Goal: Task Accomplishment & Management: Manage account settings

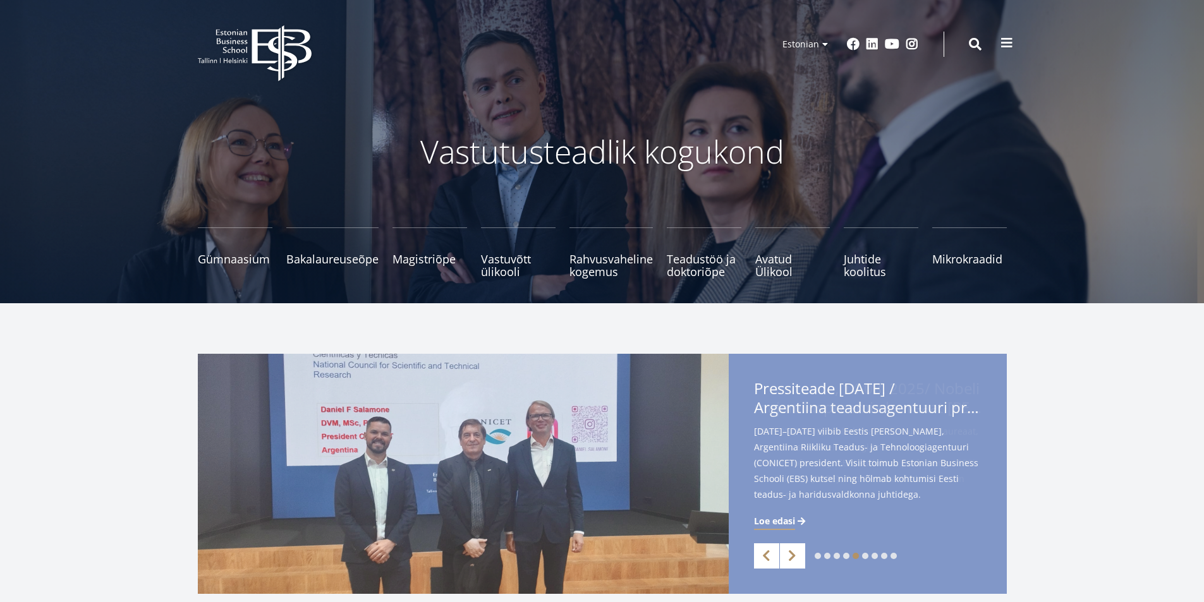
click at [1009, 44] on span at bounding box center [1006, 43] width 13 height 13
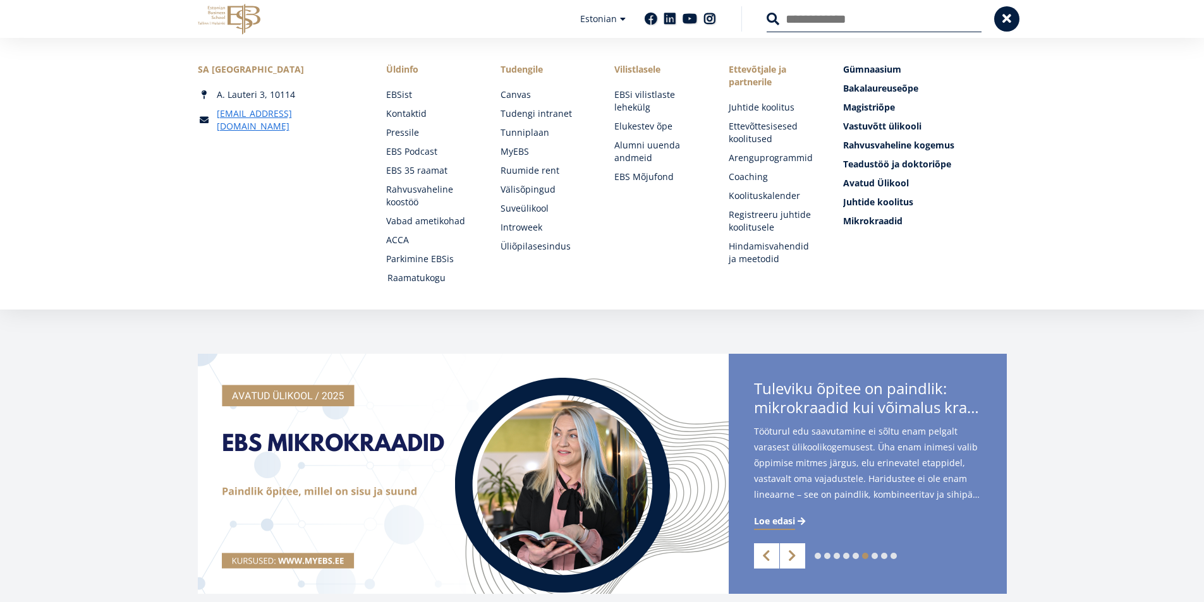
click at [416, 275] on link "Raamatukogu" at bounding box center [431, 278] width 89 height 13
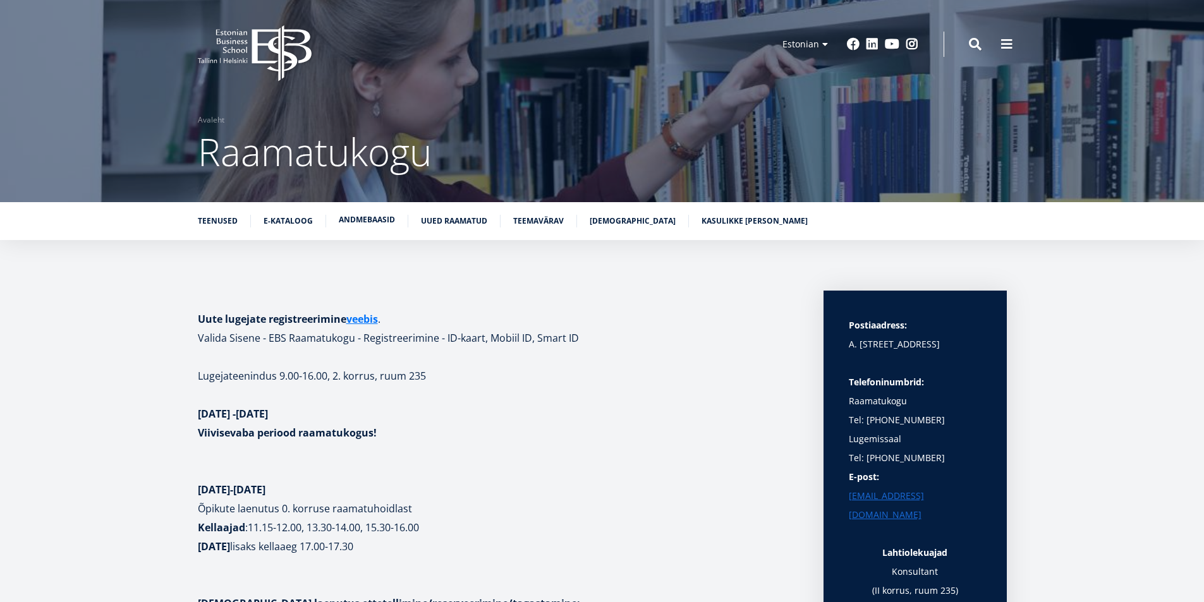
click at [375, 219] on link "Andmebaasid" at bounding box center [367, 220] width 56 height 13
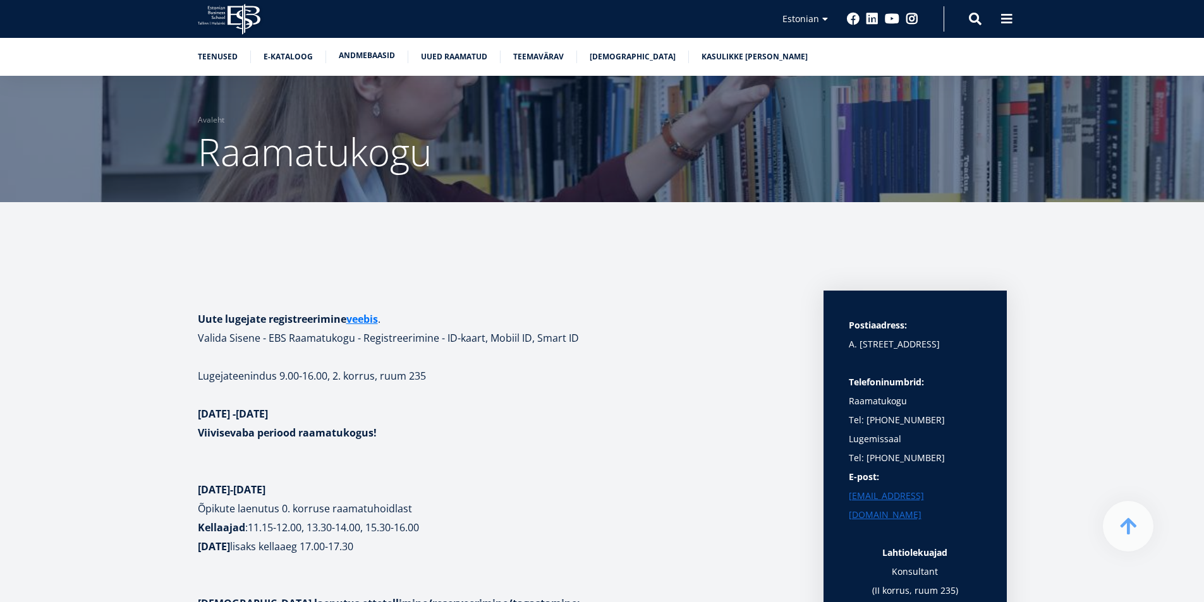
scroll to position [2496, 0]
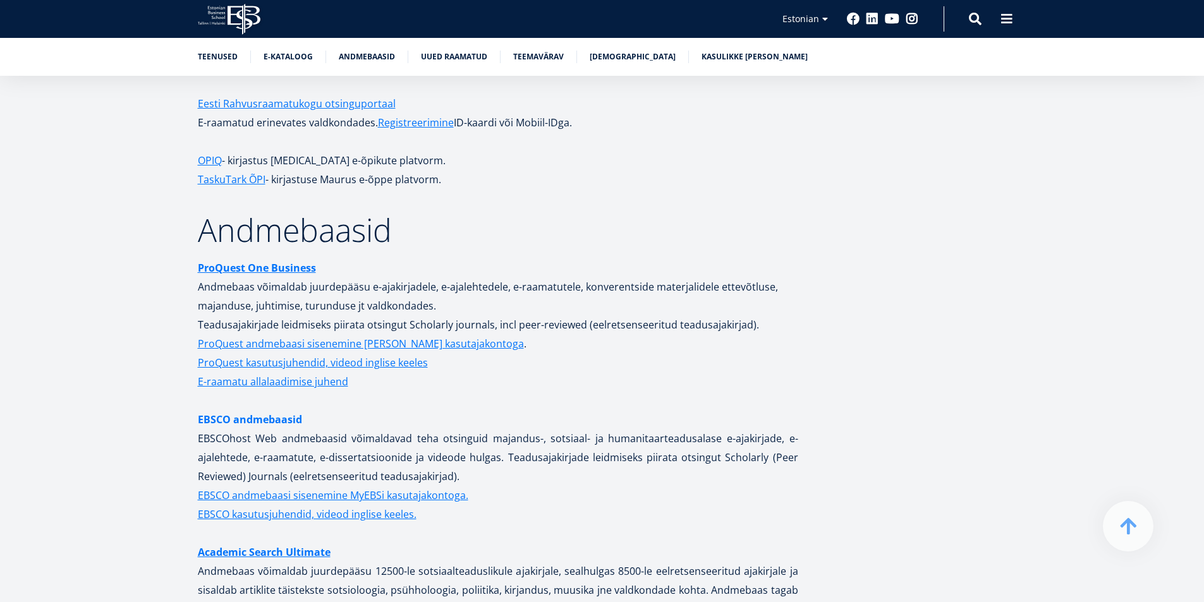
click at [281, 410] on link "EBSCO andmebaasid" at bounding box center [250, 419] width 104 height 19
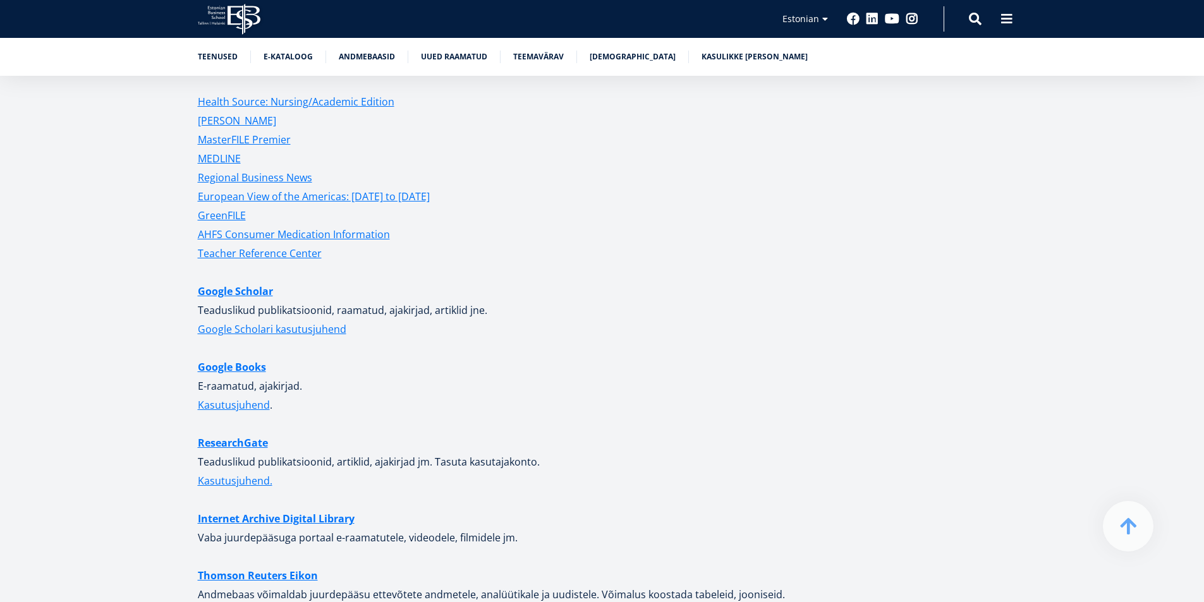
scroll to position [3317, 0]
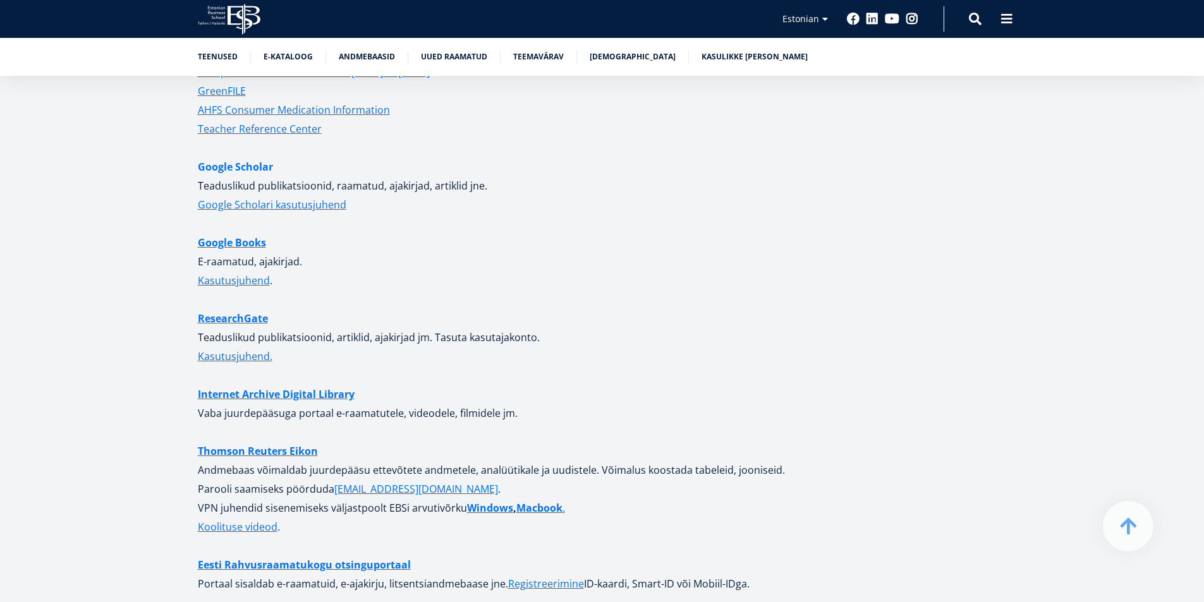
click at [226, 157] on link "Google Scholar" at bounding box center [235, 166] width 75 height 19
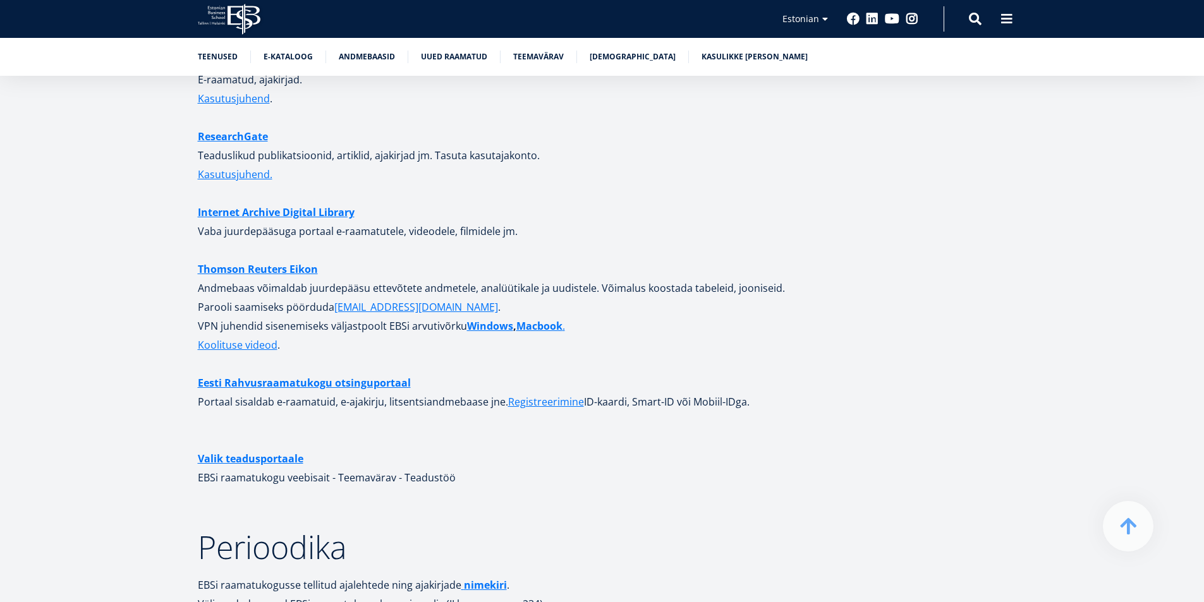
scroll to position [3507, 0]
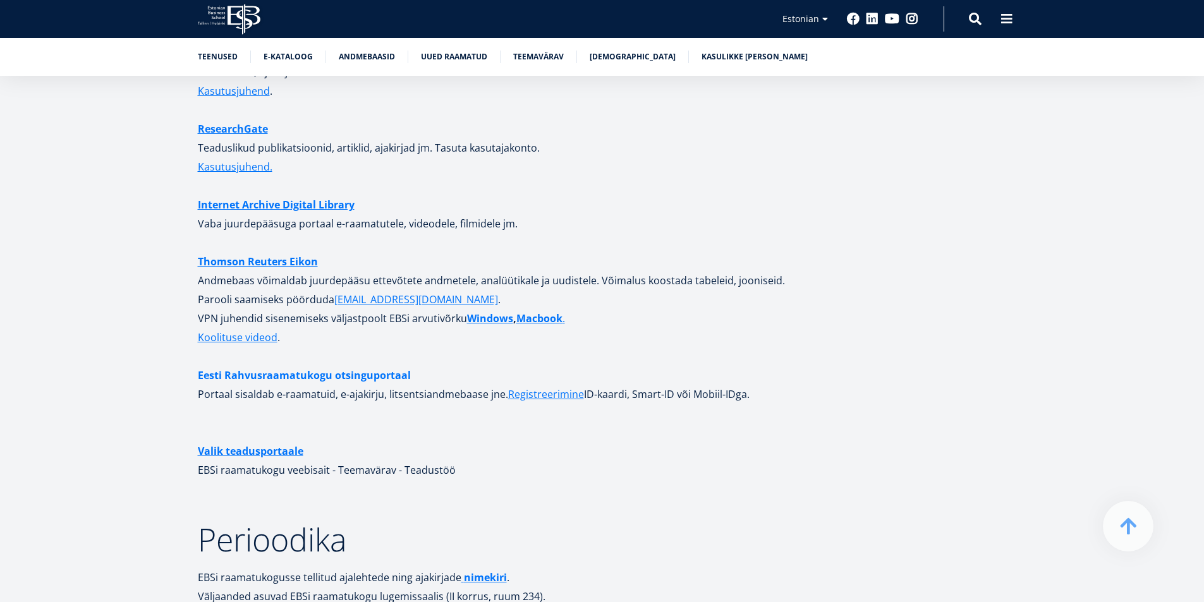
click at [379, 366] on link "Eesti Rahvusraamatukogu otsinguportaal" at bounding box center [304, 375] width 213 height 19
click at [729, 60] on link "Kasulikke linke" at bounding box center [754, 55] width 106 height 13
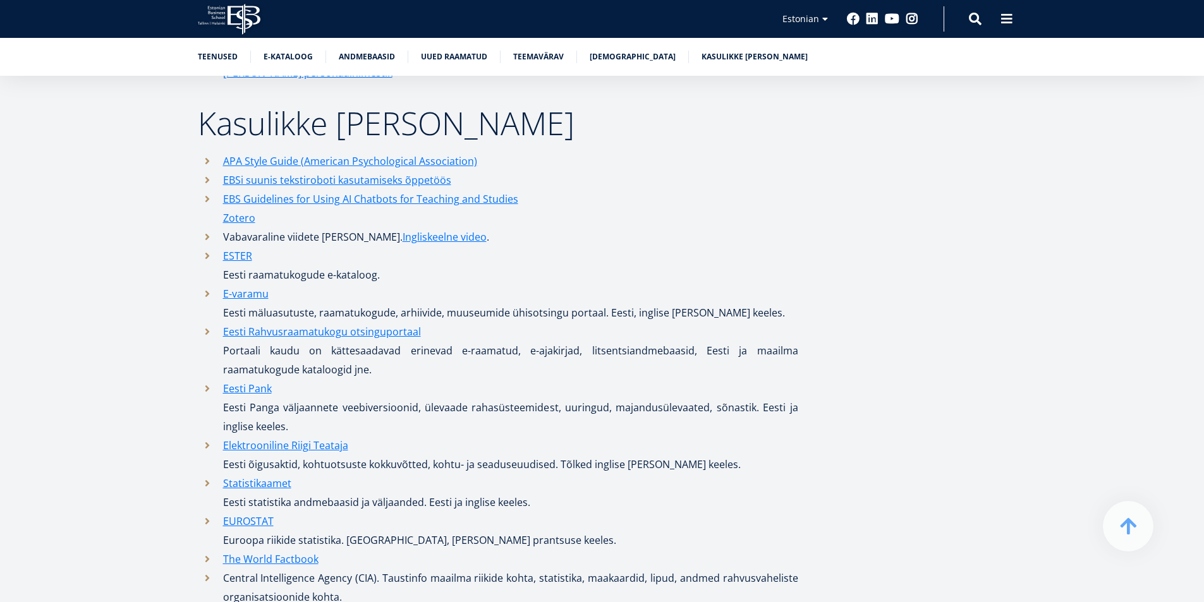
scroll to position [6183, 0]
click at [250, 380] on link "Eesti Pank" at bounding box center [247, 387] width 49 height 19
click at [272, 473] on link "Statistikaamet" at bounding box center [257, 482] width 68 height 19
click at [291, 435] on link "Elektrooniline Riigi Teataja" at bounding box center [285, 444] width 125 height 19
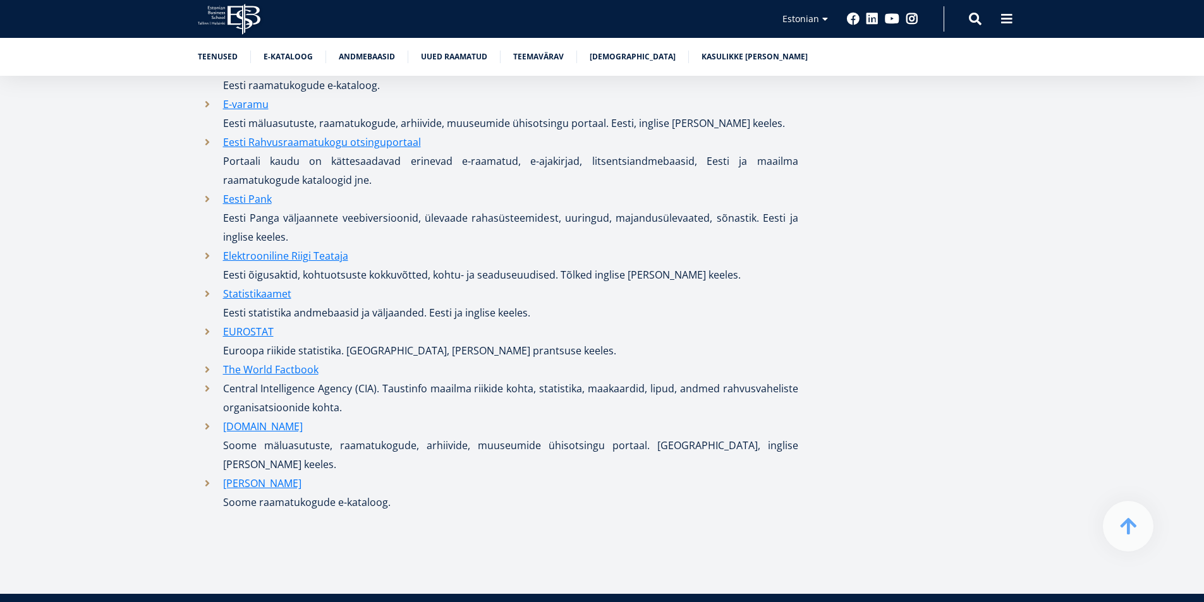
scroll to position [6372, 0]
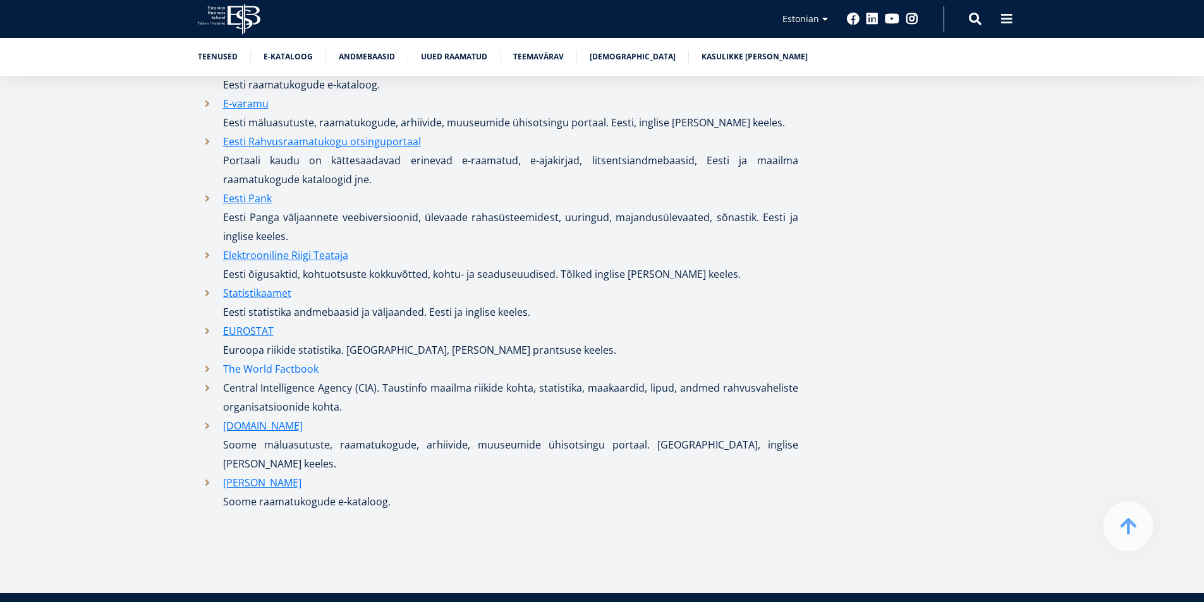
click at [284, 360] on link "The World Factbook" at bounding box center [270, 369] width 95 height 19
click at [534, 58] on link "Teemavärav" at bounding box center [538, 55] width 51 height 13
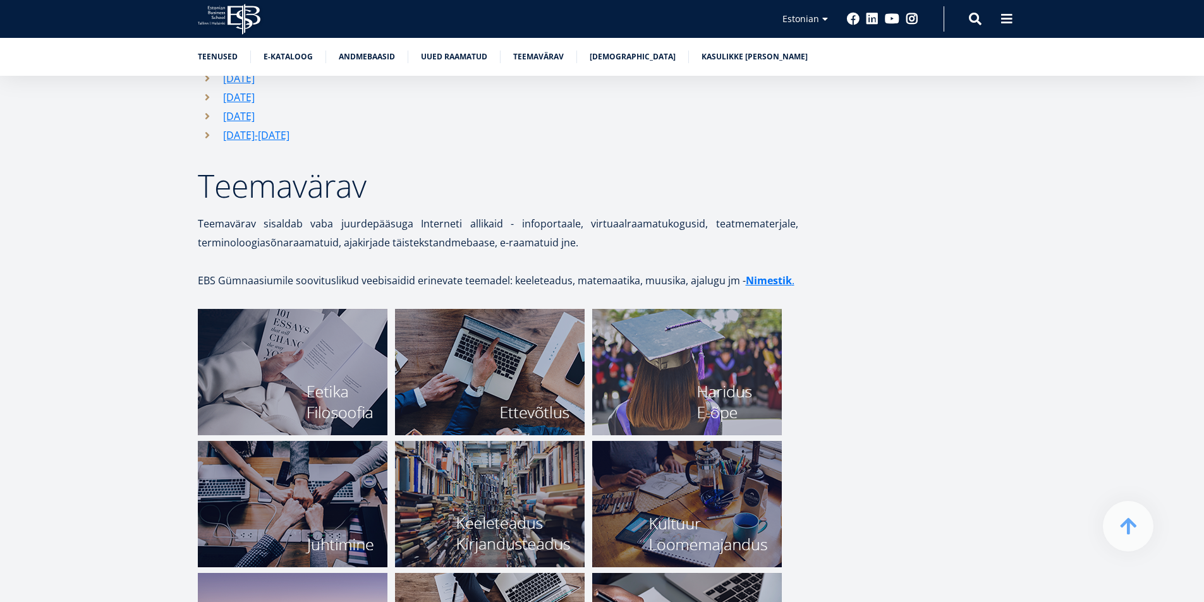
click at [507, 478] on img at bounding box center [490, 504] width 190 height 126
click at [720, 389] on img at bounding box center [687, 372] width 190 height 126
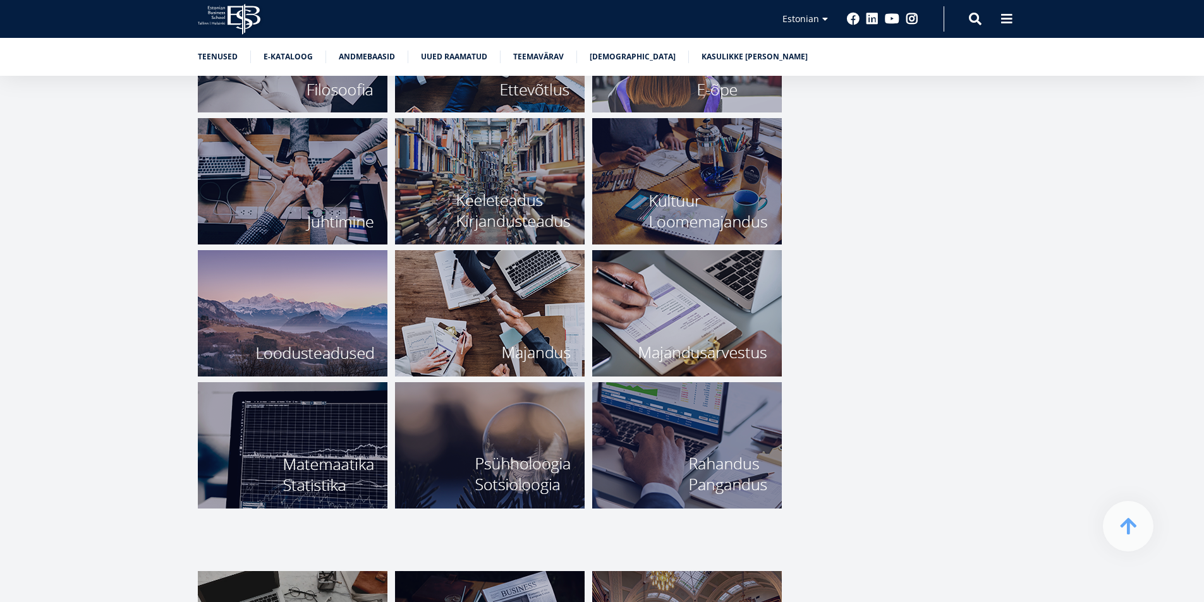
scroll to position [4644, 0]
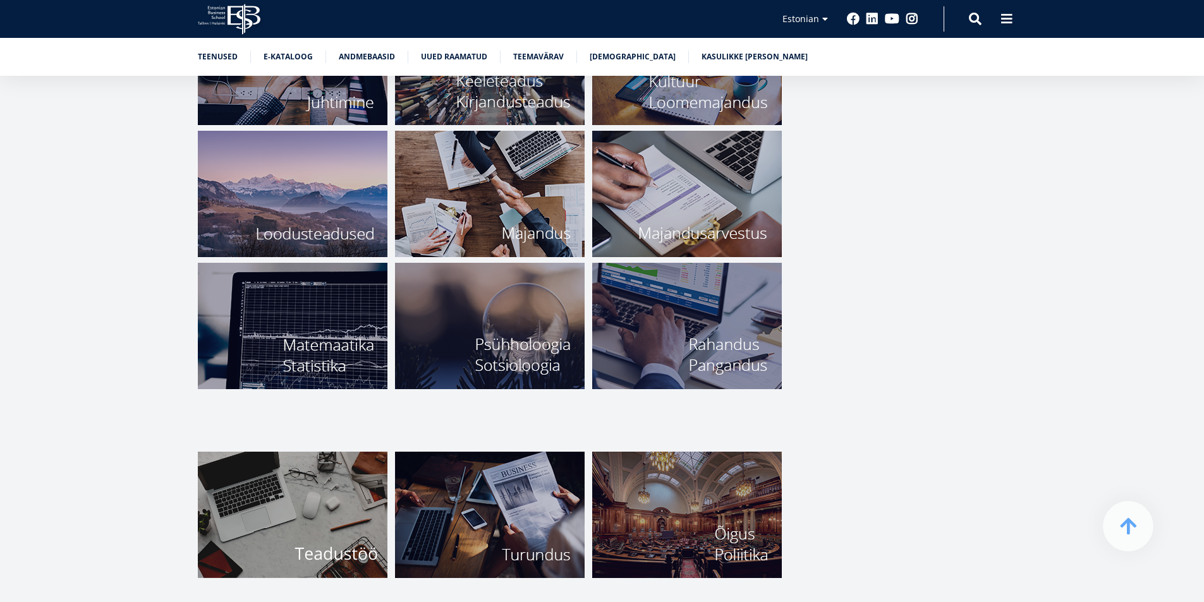
click at [334, 318] on img at bounding box center [293, 326] width 190 height 126
click at [315, 525] on img at bounding box center [293, 515] width 190 height 126
click at [339, 314] on img at bounding box center [293, 326] width 190 height 126
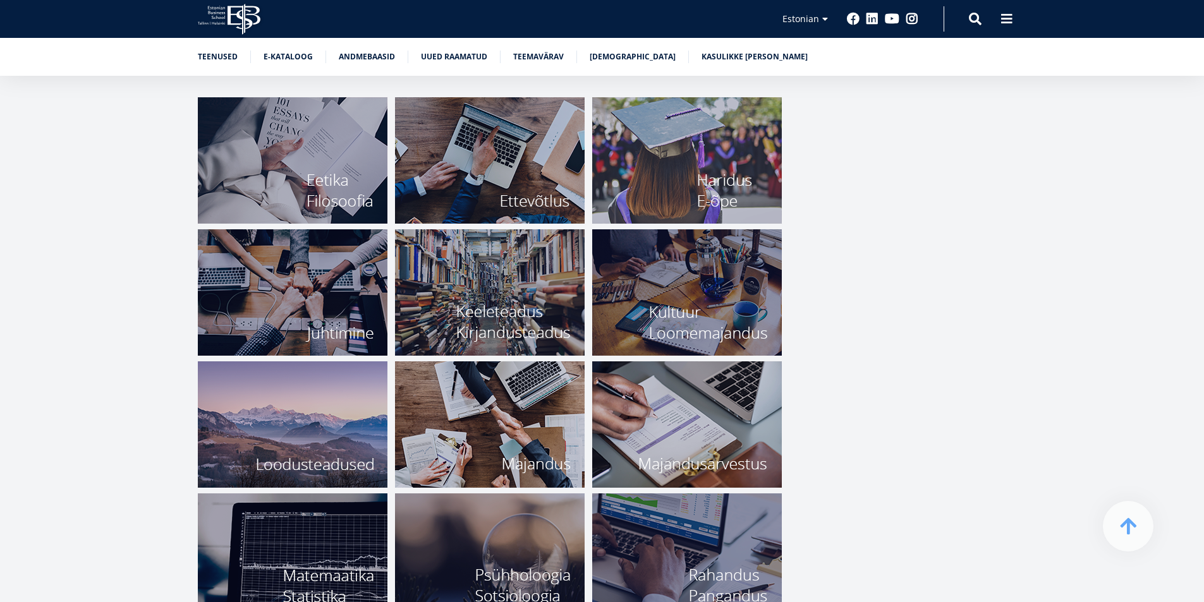
scroll to position [4391, 0]
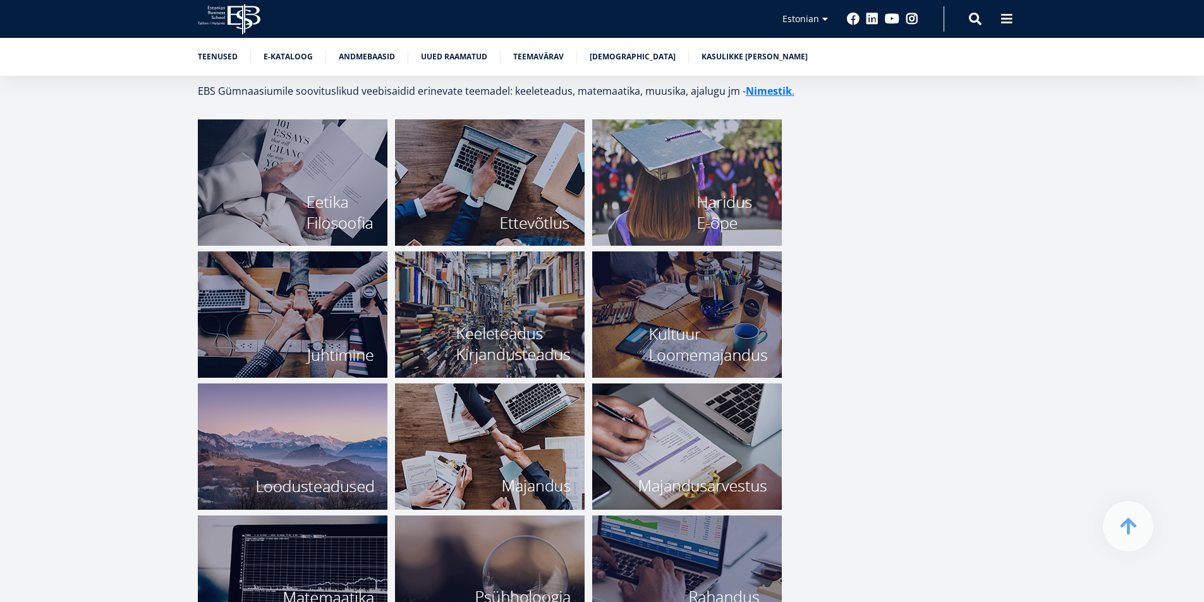
click at [517, 320] on img at bounding box center [490, 314] width 190 height 126
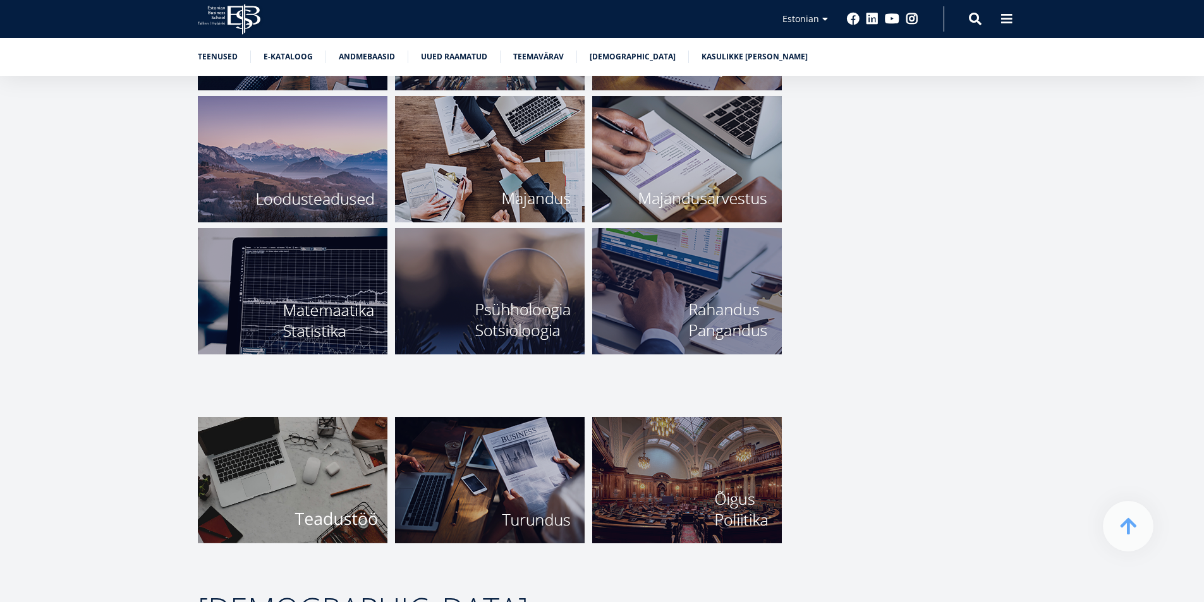
scroll to position [4770, 0]
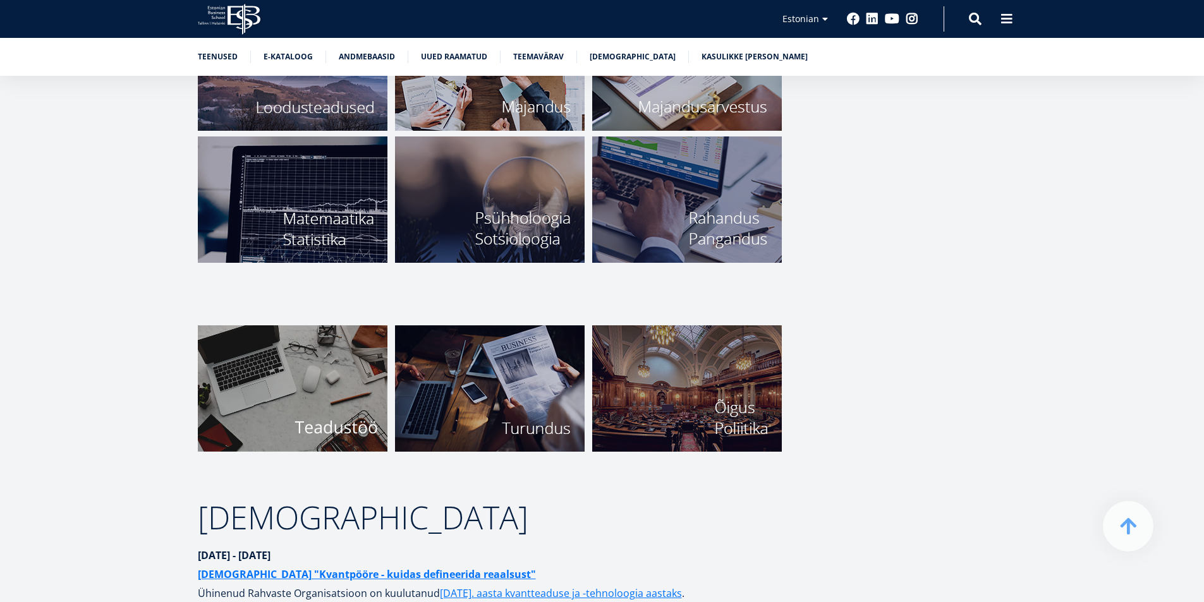
click at [337, 378] on img at bounding box center [293, 388] width 190 height 126
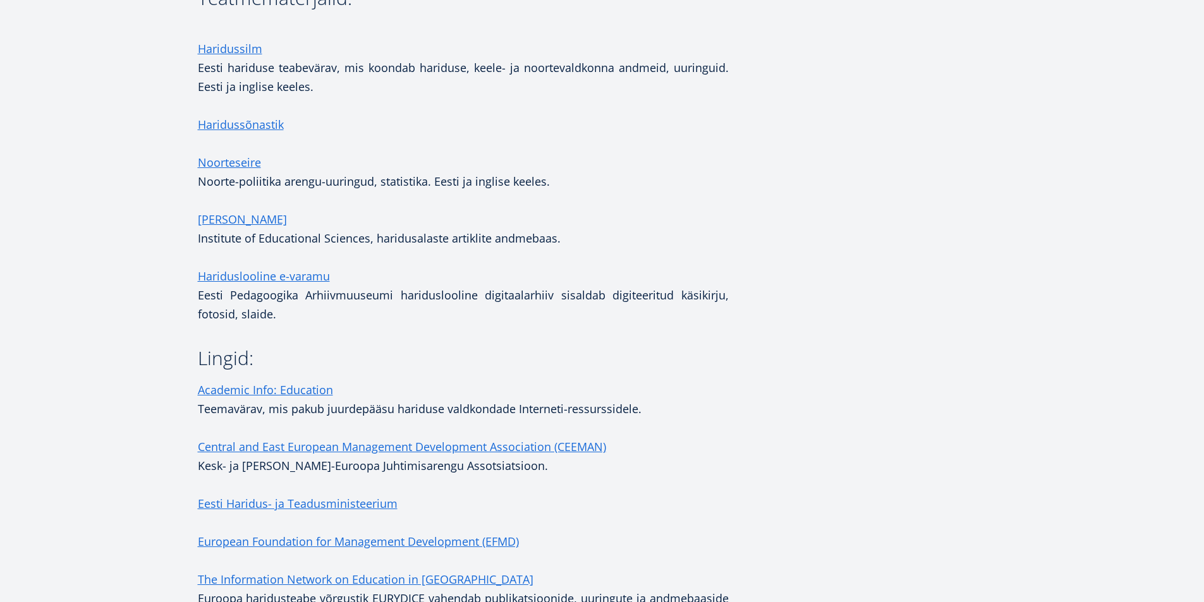
scroll to position [442, 0]
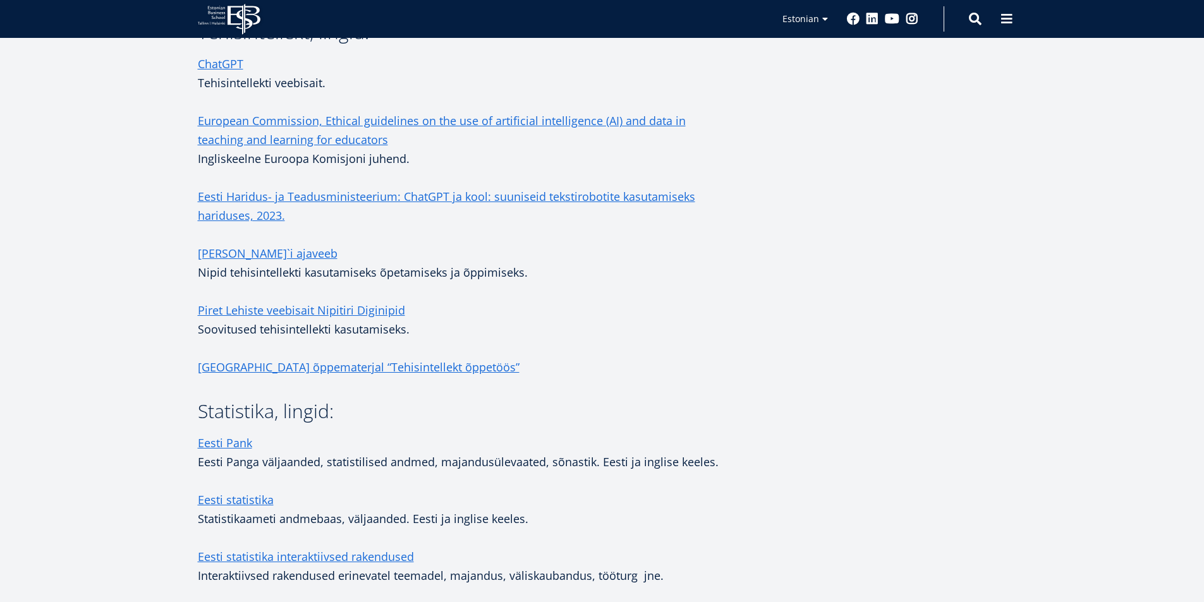
scroll to position [948, 0]
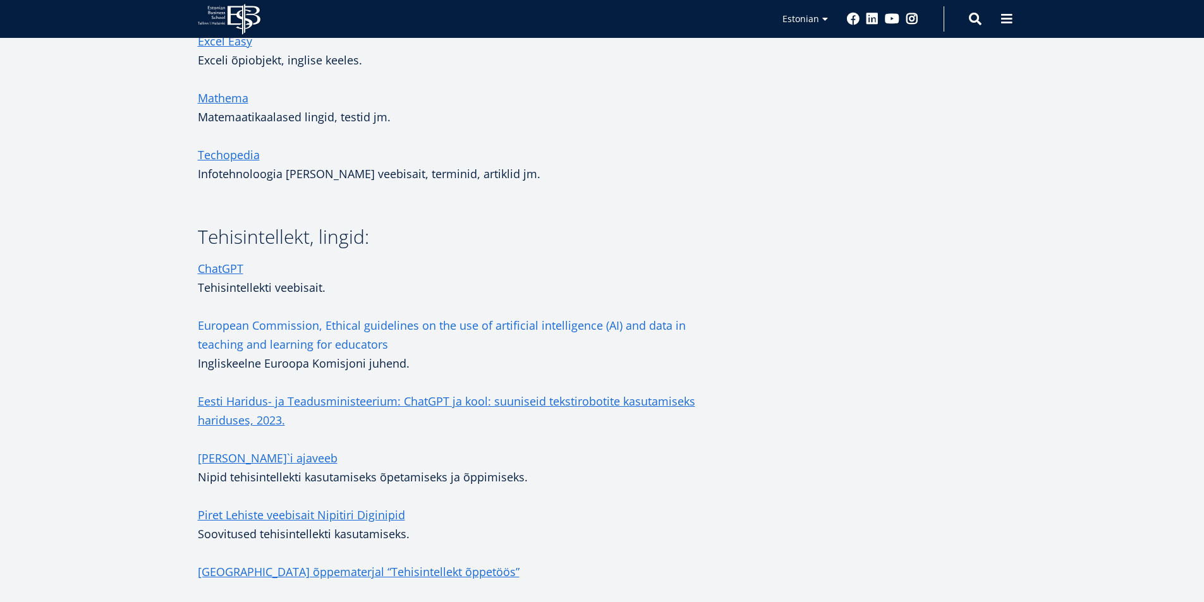
click at [326, 316] on link "European Commission, Ethical guidelines on the use of artificial intelligence (…" at bounding box center [463, 335] width 531 height 38
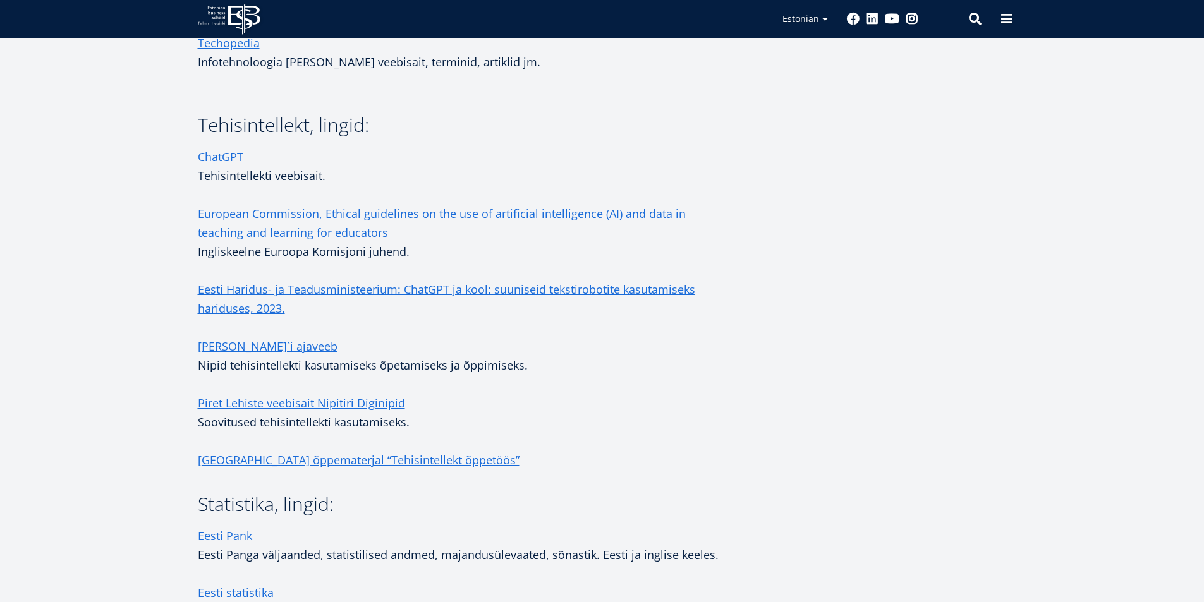
scroll to position [1201, 0]
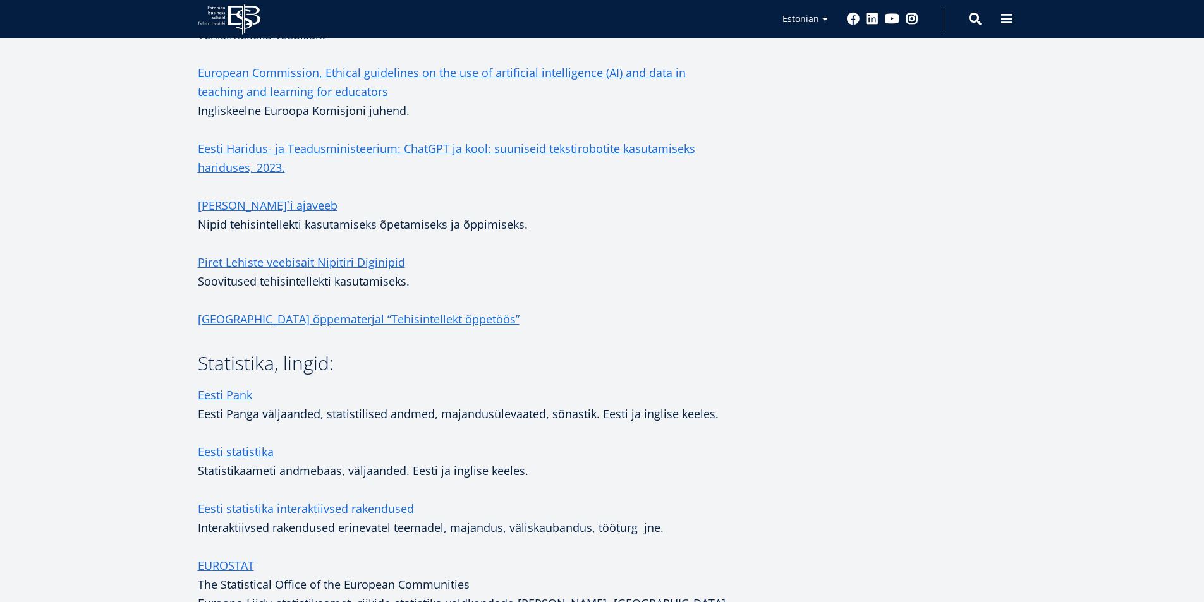
click at [335, 499] on link "Eesti statistika interaktiivsed rakendused" at bounding box center [306, 508] width 216 height 19
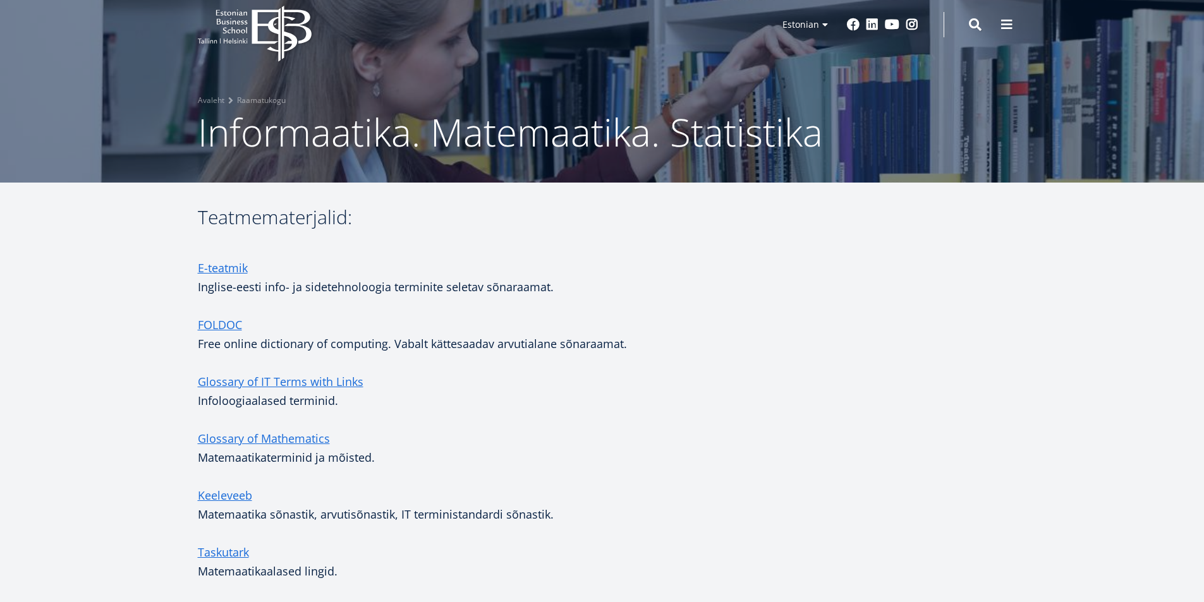
scroll to position [9, 0]
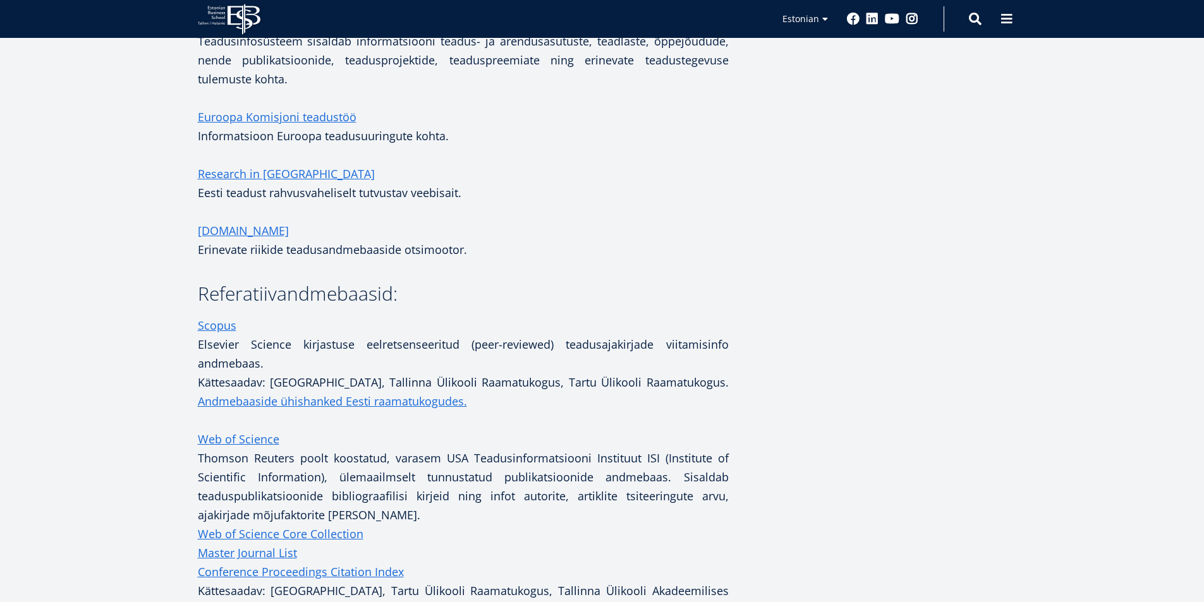
scroll to position [948, 0]
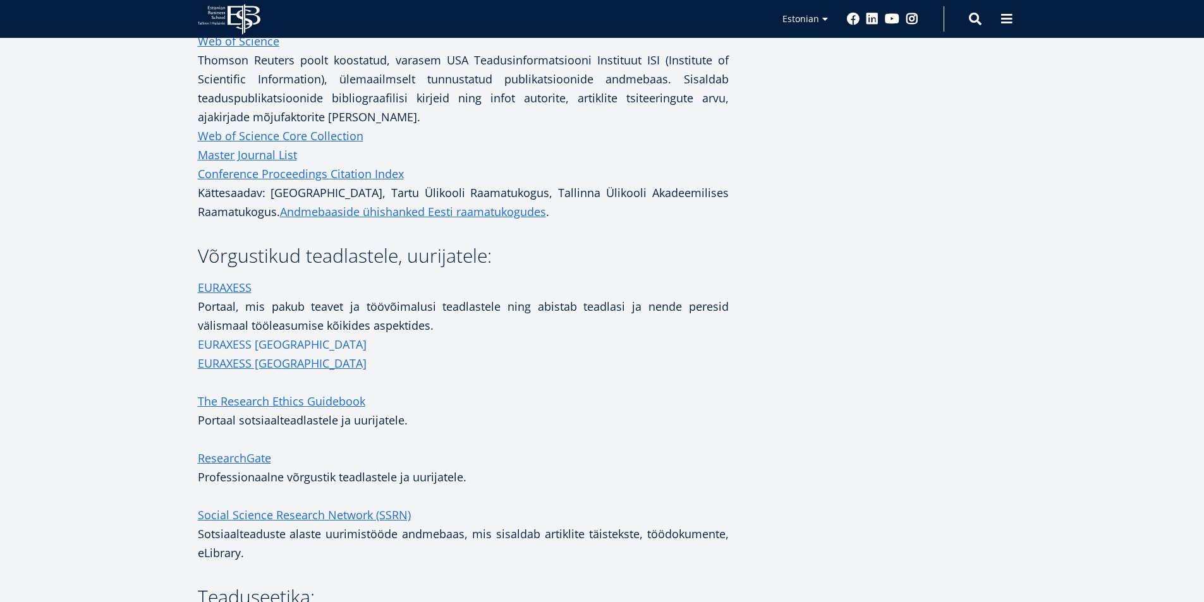
click at [267, 342] on link "EURAXESS [GEOGRAPHIC_DATA]" at bounding box center [282, 344] width 169 height 19
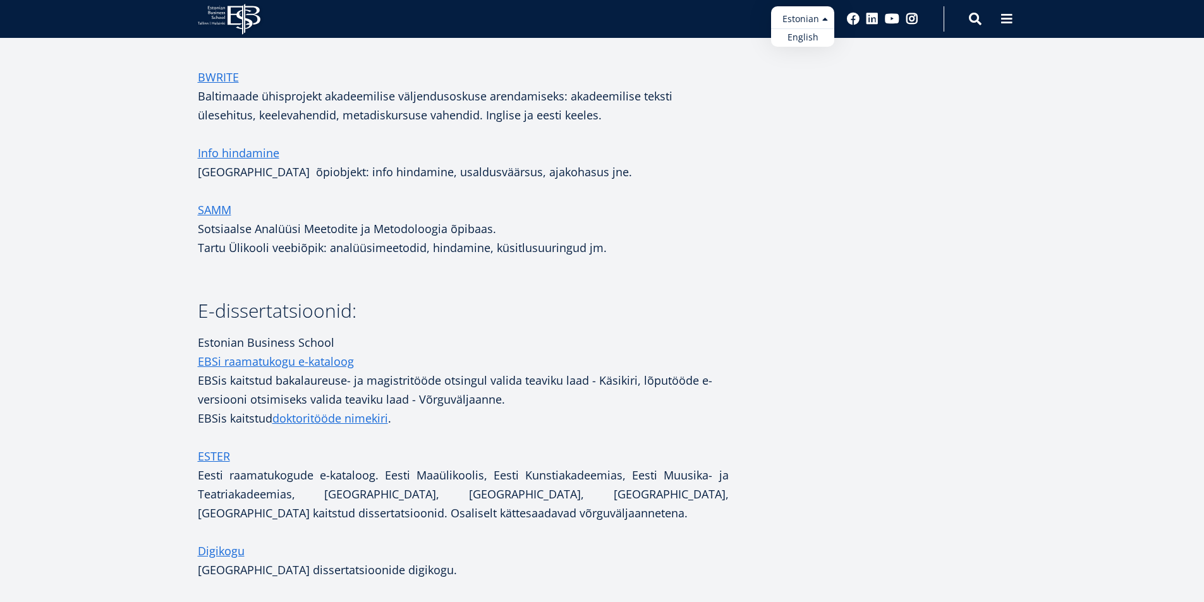
scroll to position [1706, 0]
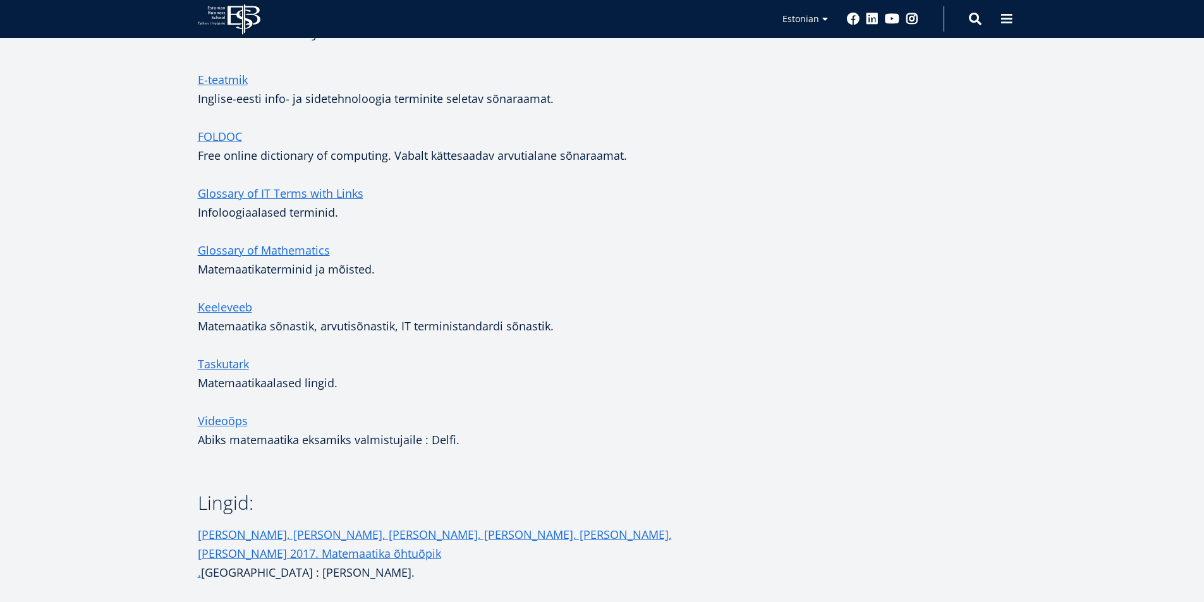
scroll to position [253, 0]
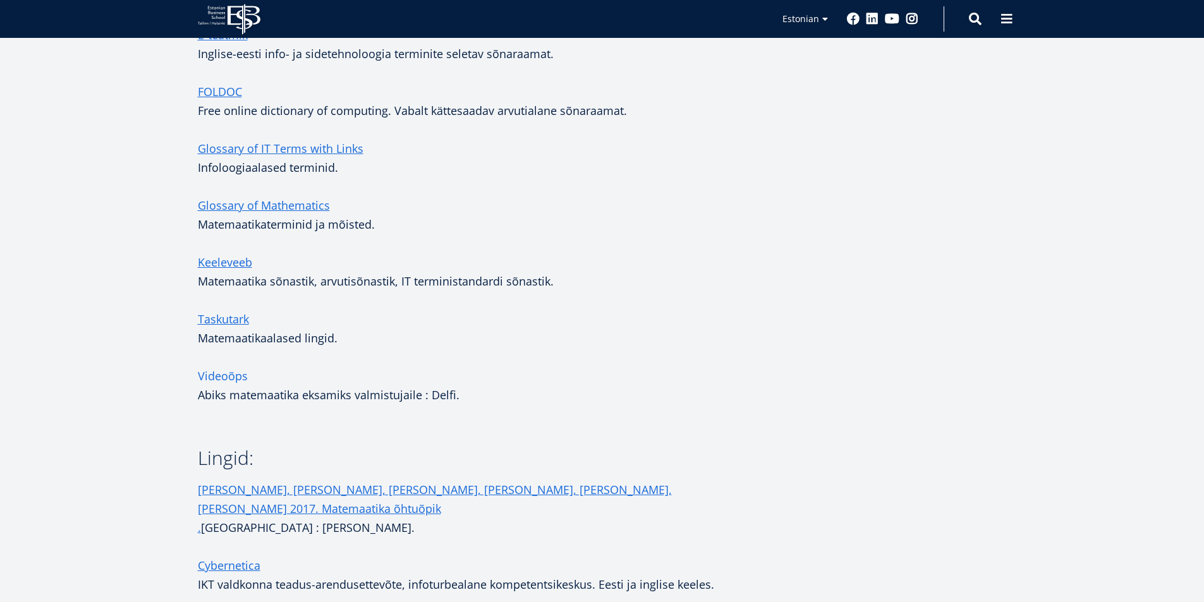
click at [231, 376] on link "Videoõps" at bounding box center [223, 375] width 50 height 19
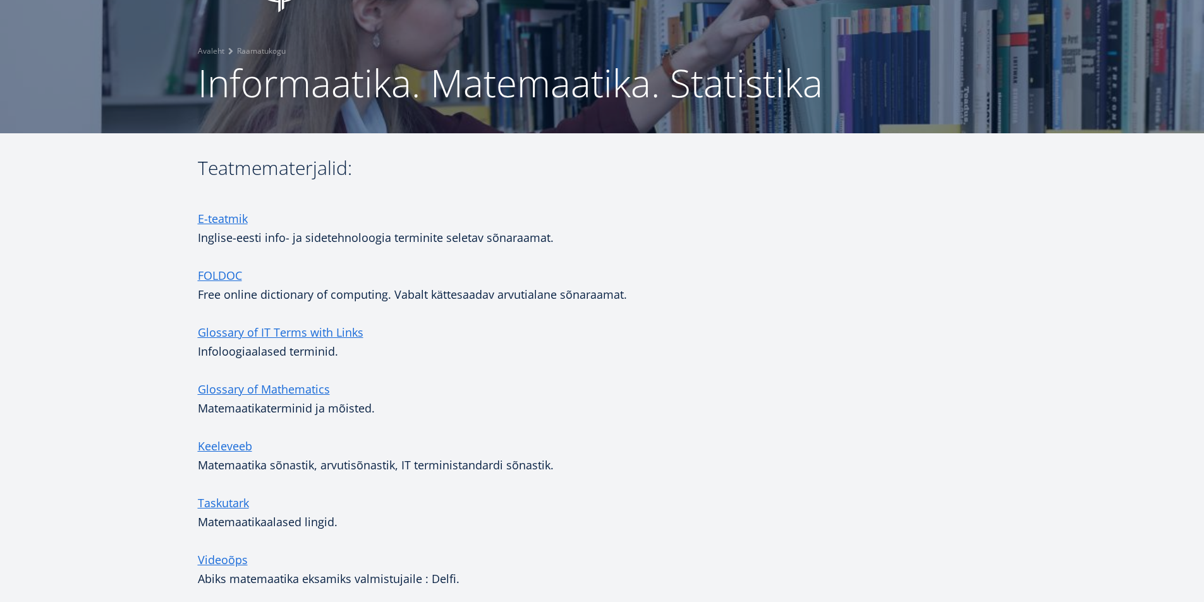
scroll to position [6, 0]
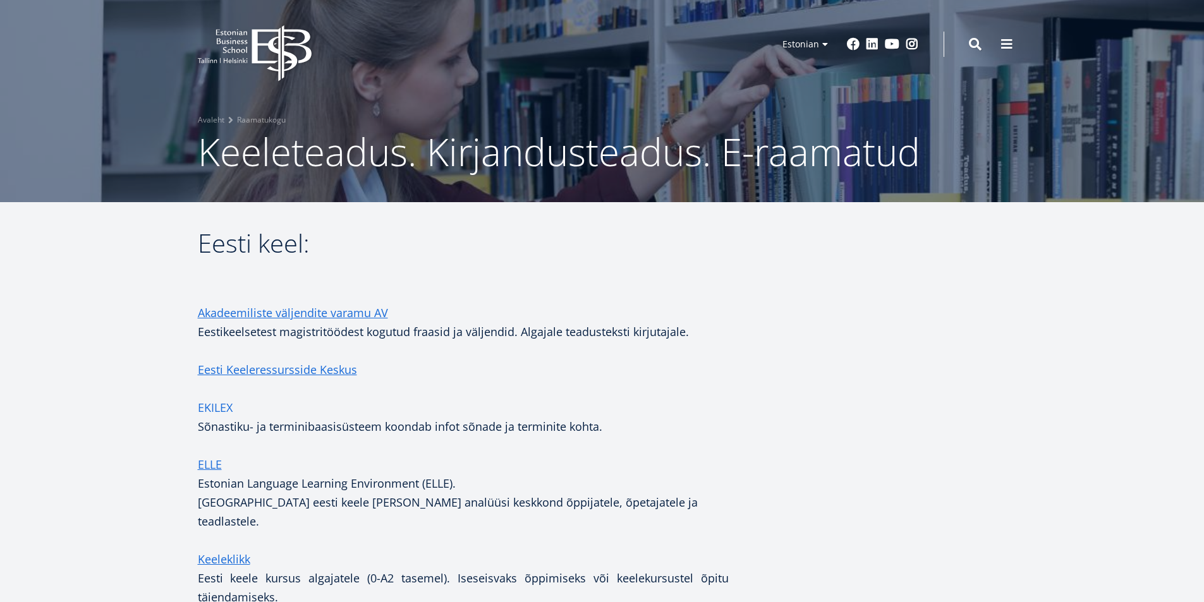
click at [209, 404] on link "EKILEX" at bounding box center [215, 407] width 35 height 19
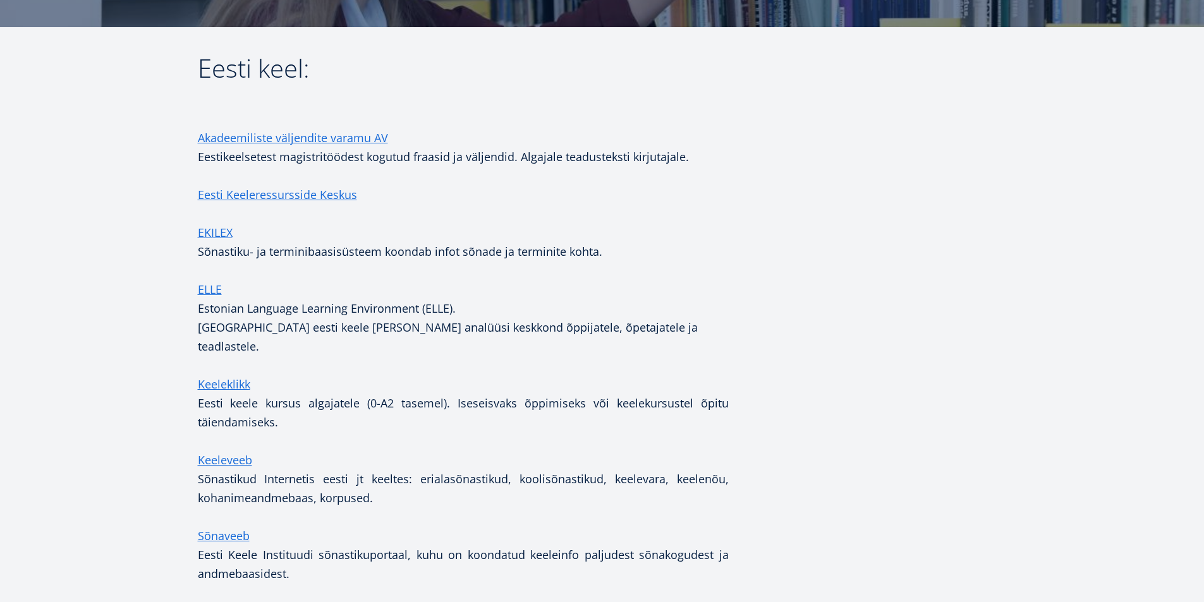
scroll to position [190, 0]
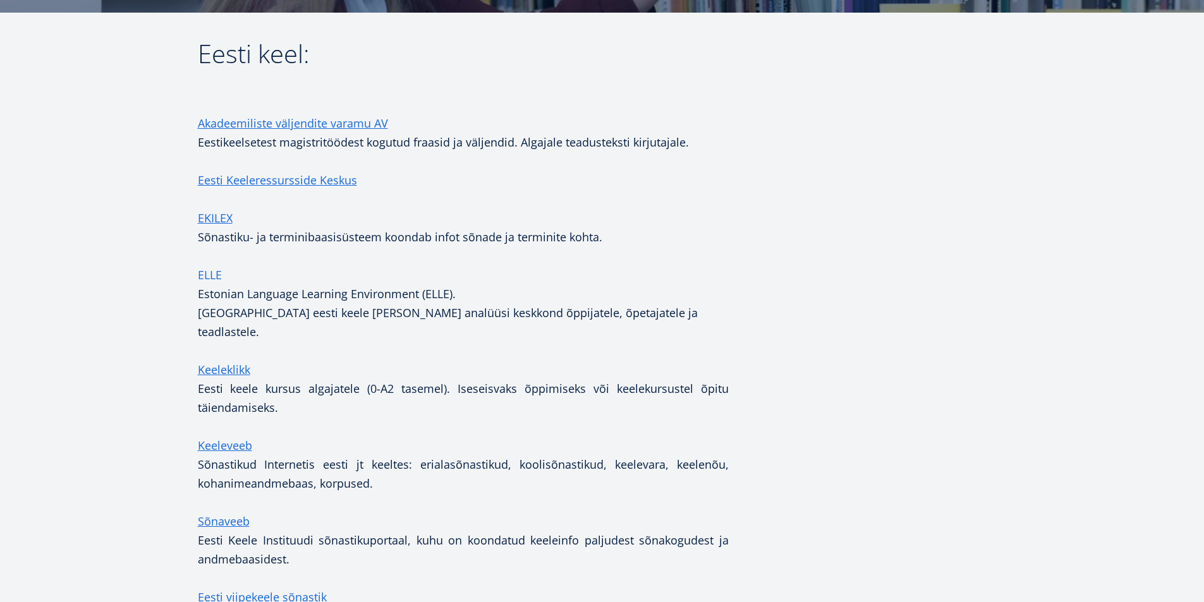
click at [210, 276] on link "ELLE" at bounding box center [210, 274] width 24 height 19
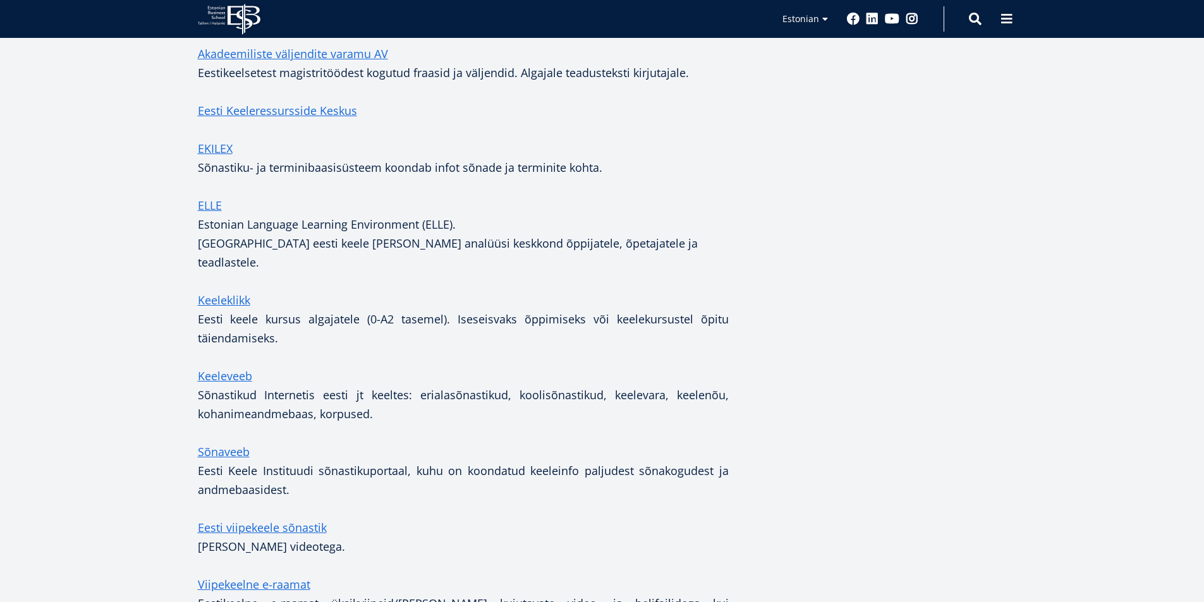
scroll to position [379, 0]
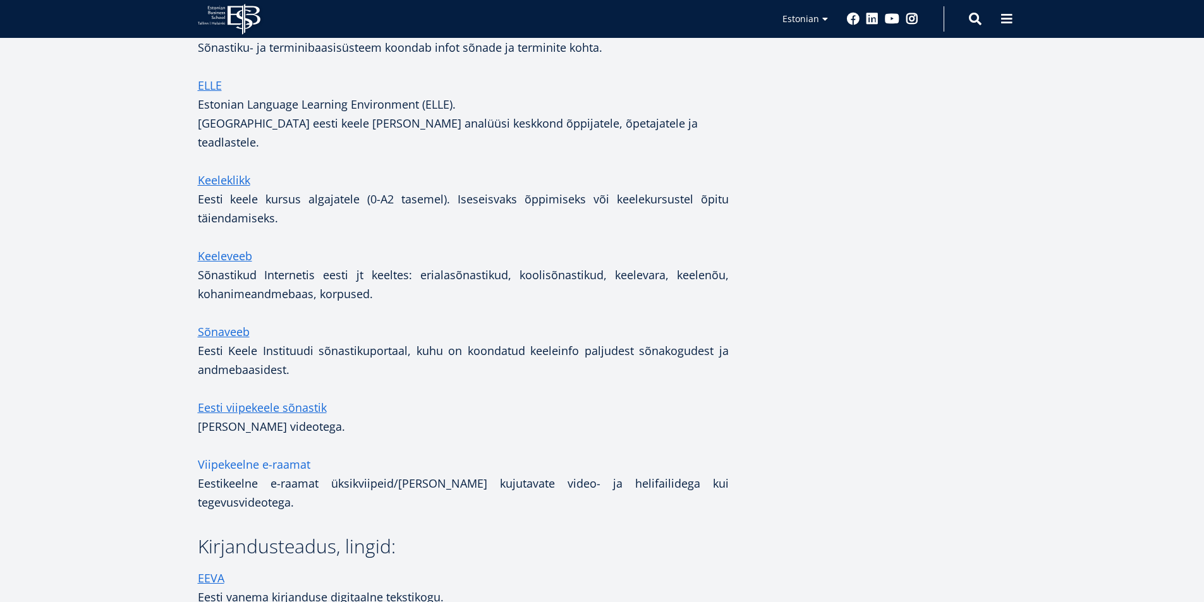
click at [268, 455] on link "Viipekeelne e-raamat" at bounding box center [254, 464] width 112 height 19
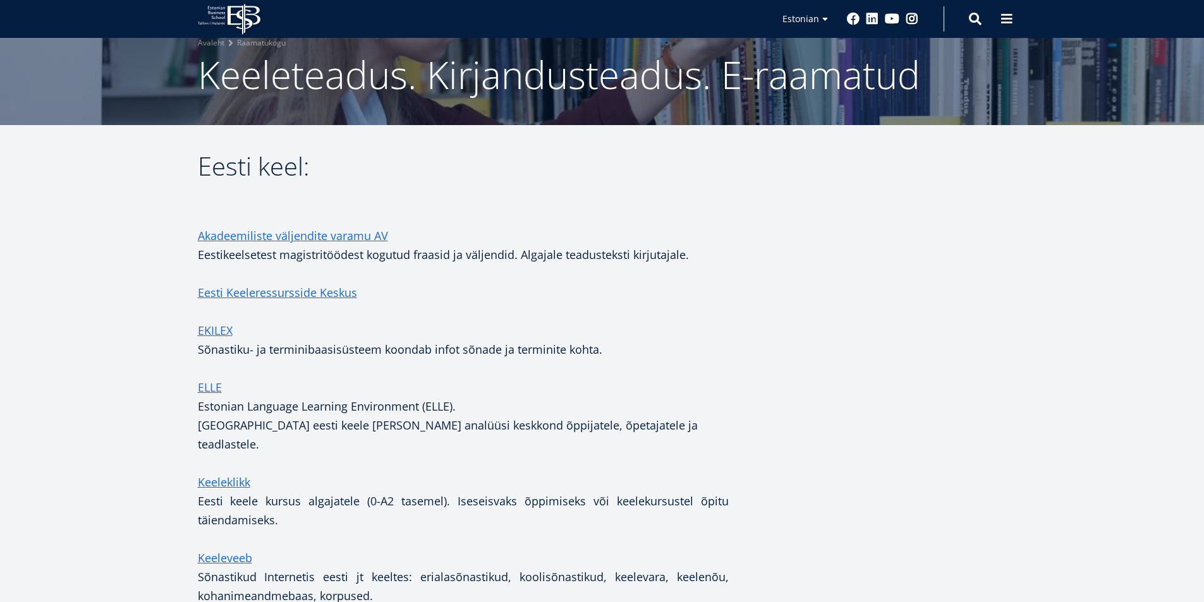
scroll to position [0, 0]
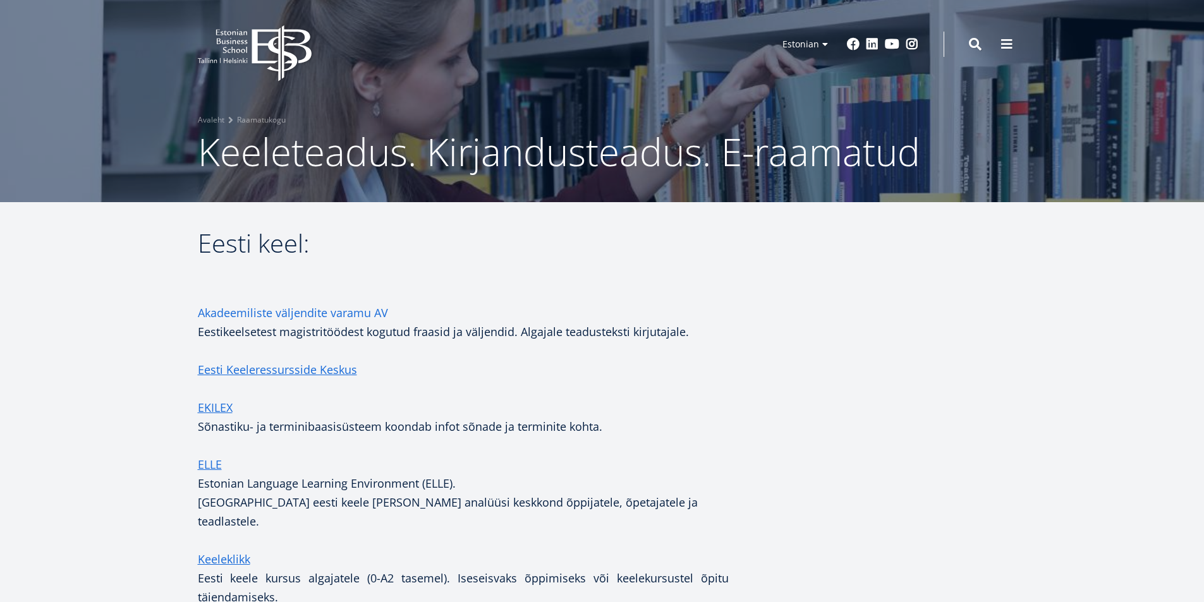
click at [351, 311] on link "Akadeemiliste väljendite varamu AV" at bounding box center [293, 312] width 190 height 19
drag, startPoint x: 691, startPoint y: 331, endPoint x: 196, endPoint y: 319, distance: 495.5
copy p "Akadeemiliste väljendite varamu AV Eestikeelsetest magistritöödest kogutud fraa…"
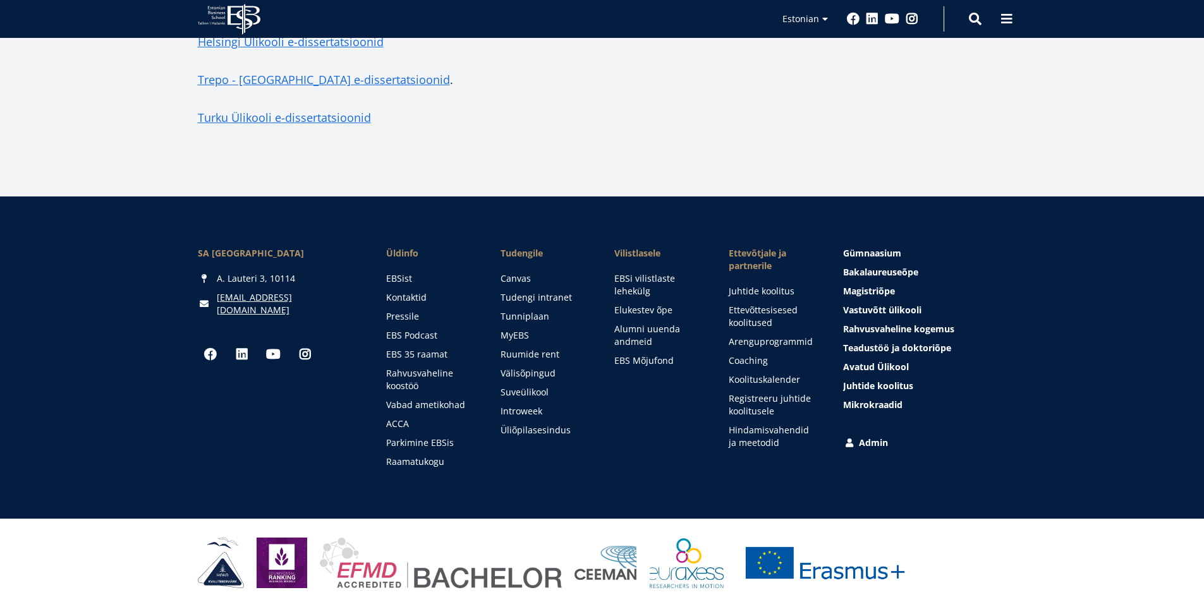
scroll to position [2810, 0]
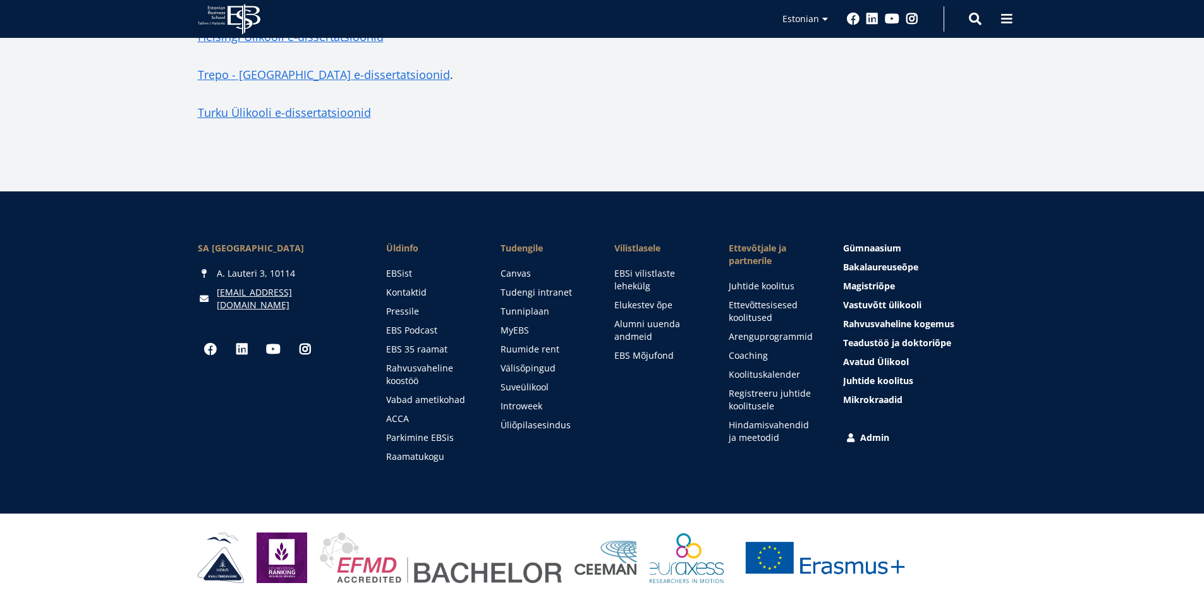
click at [880, 440] on link "Admin" at bounding box center [925, 438] width 163 height 13
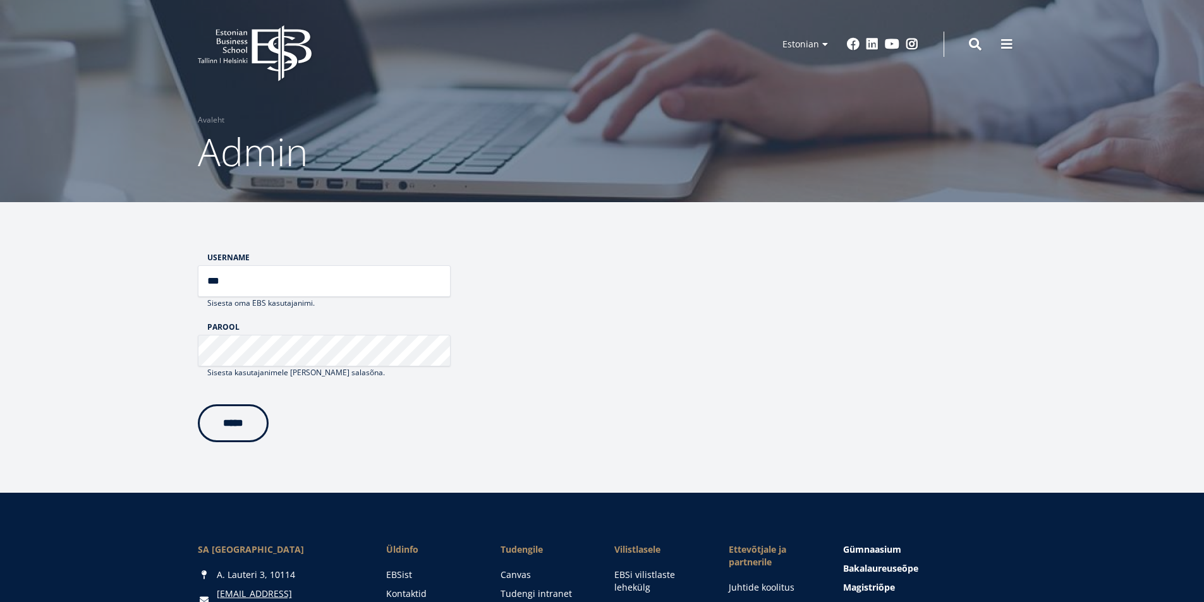
type input "***"
click at [252, 423] on input "*****" at bounding box center [233, 421] width 71 height 38
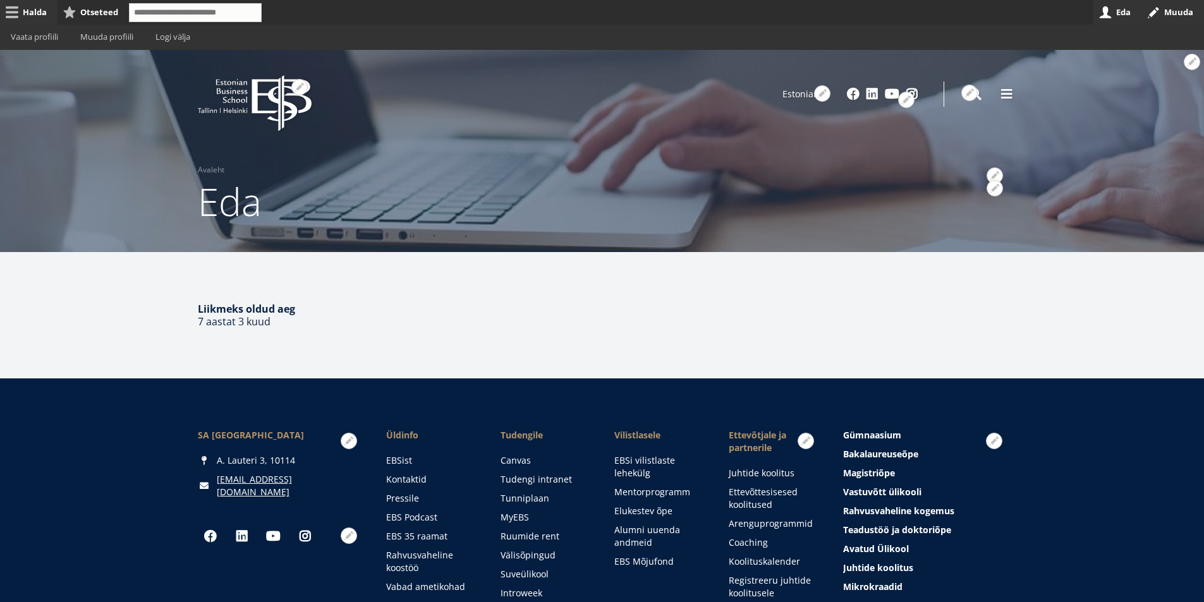
click at [36, 12] on link "Halda" at bounding box center [28, 12] width 57 height 25
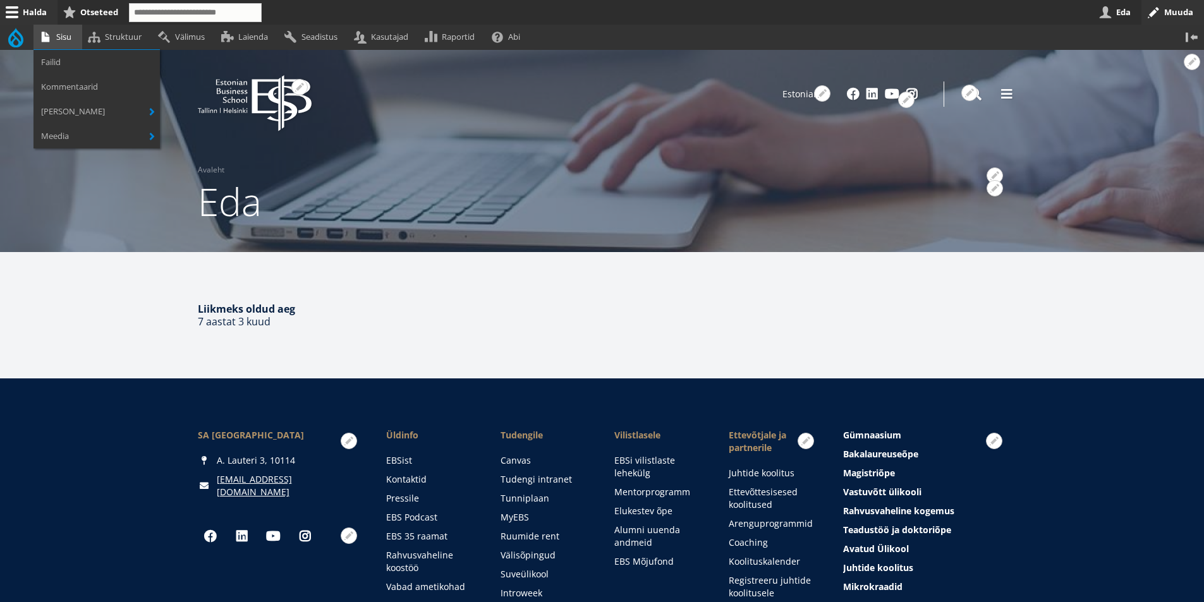
click at [56, 40] on link "Sisu" at bounding box center [57, 37] width 49 height 25
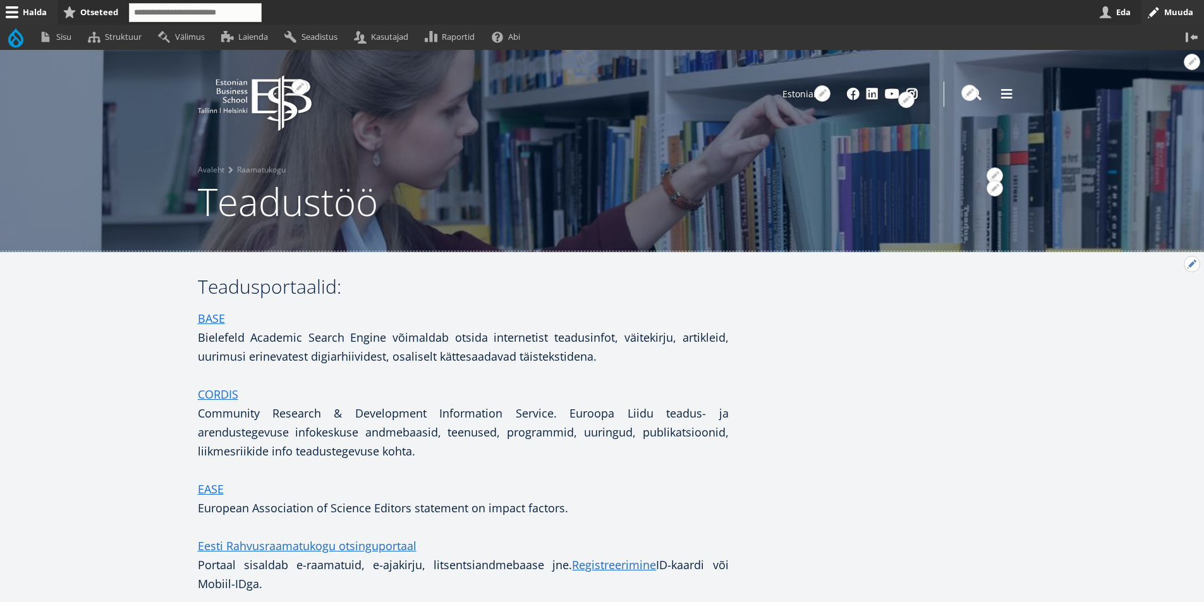
click at [1187, 264] on button "Avatud seaded" at bounding box center [1191, 264] width 16 height 16
click at [1161, 296] on link "Muuda" at bounding box center [1170, 298] width 57 height 13
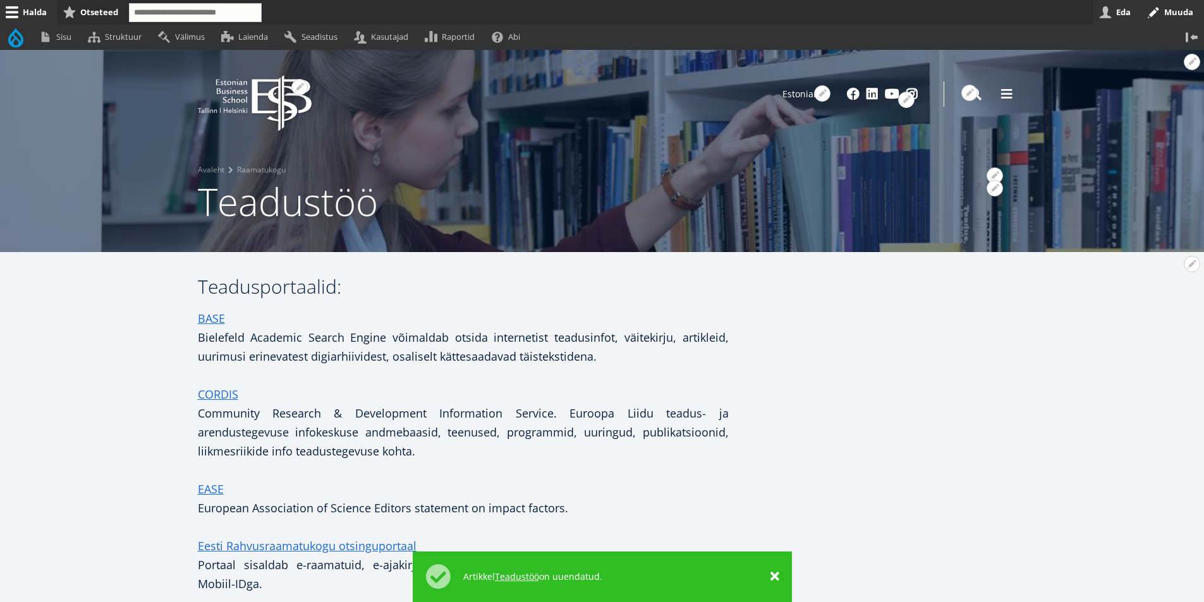
click at [1124, 9] on link "Eda" at bounding box center [1117, 12] width 48 height 25
click at [173, 37] on link "Logi välja" at bounding box center [172, 37] width 57 height 25
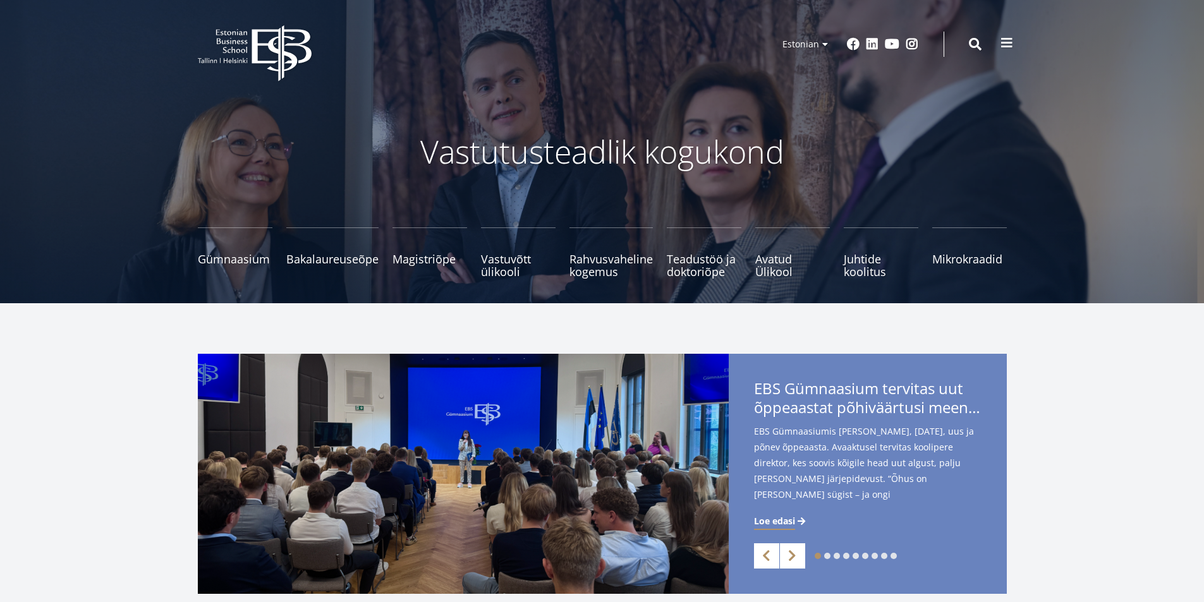
click at [1007, 39] on span at bounding box center [1006, 43] width 13 height 13
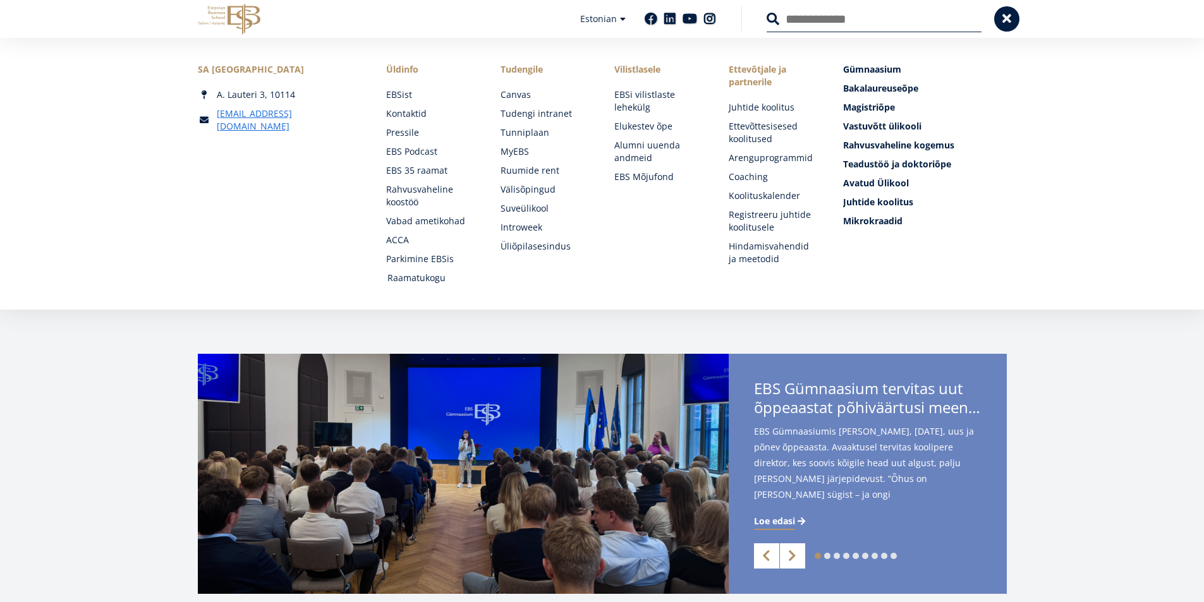
click at [417, 279] on link "Raamatukogu" at bounding box center [431, 278] width 89 height 13
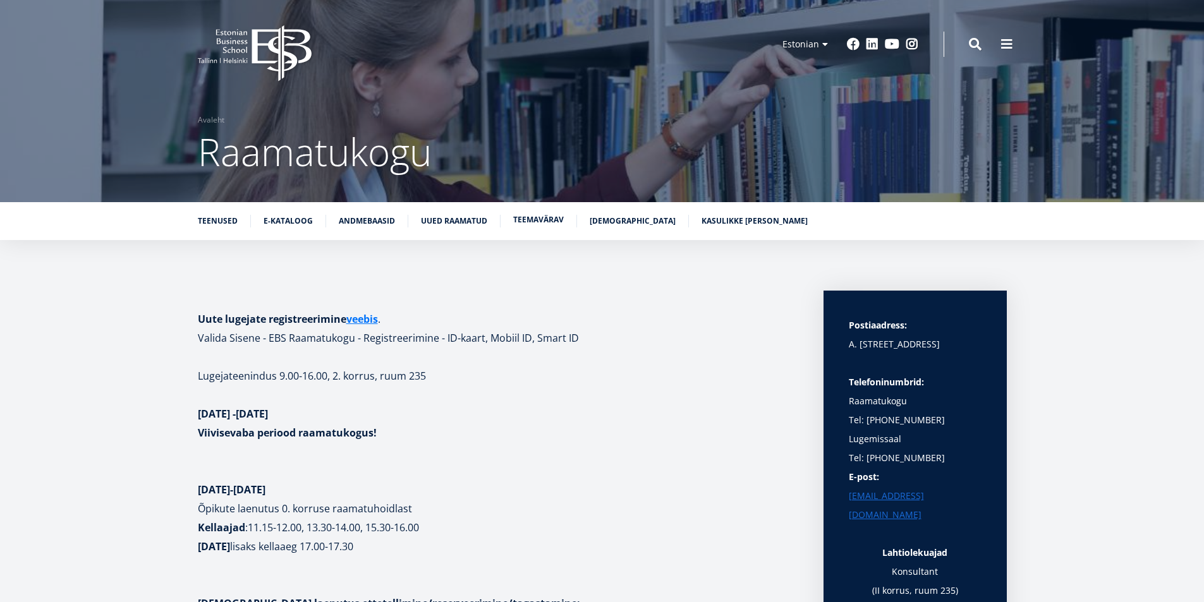
click at [538, 219] on link "Teemavärav" at bounding box center [538, 220] width 51 height 13
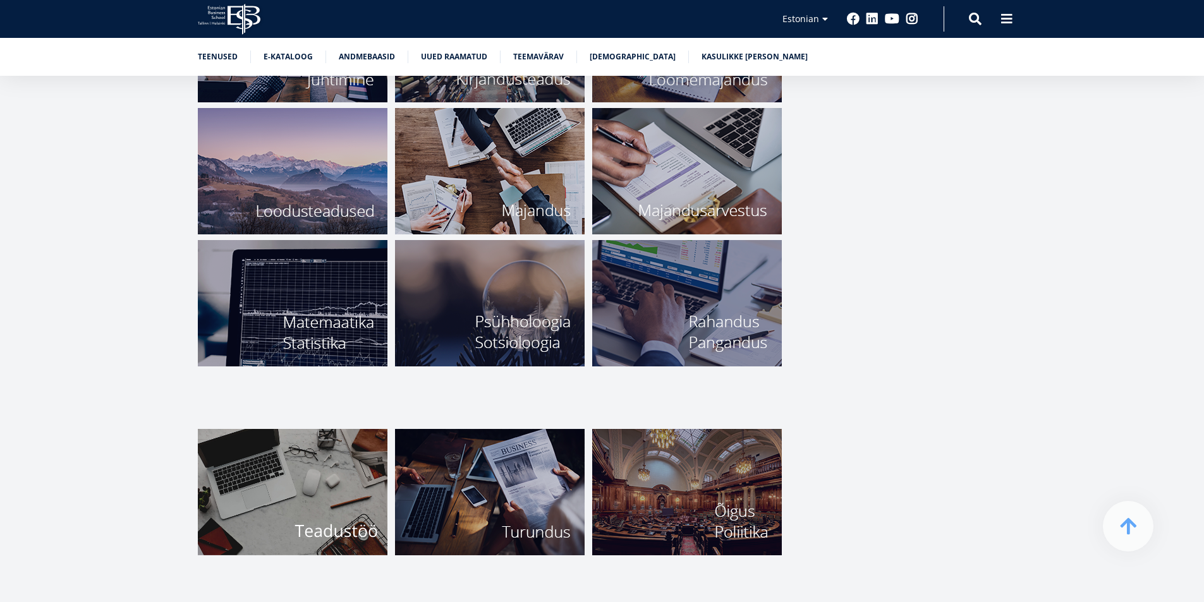
scroll to position [4834, 0]
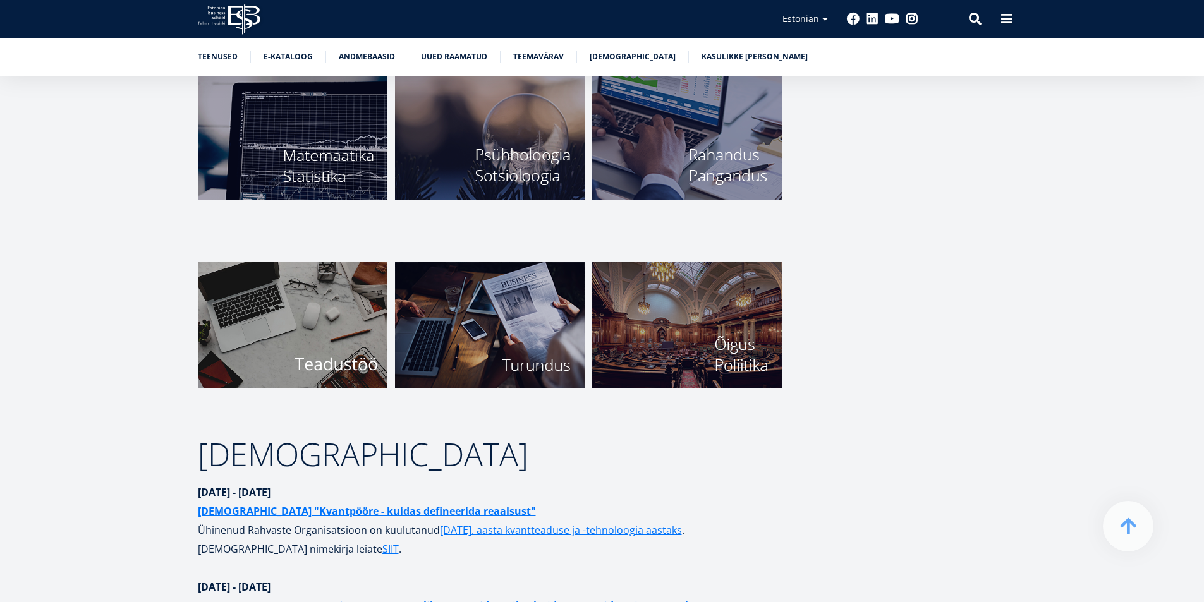
click at [306, 328] on img at bounding box center [293, 325] width 190 height 126
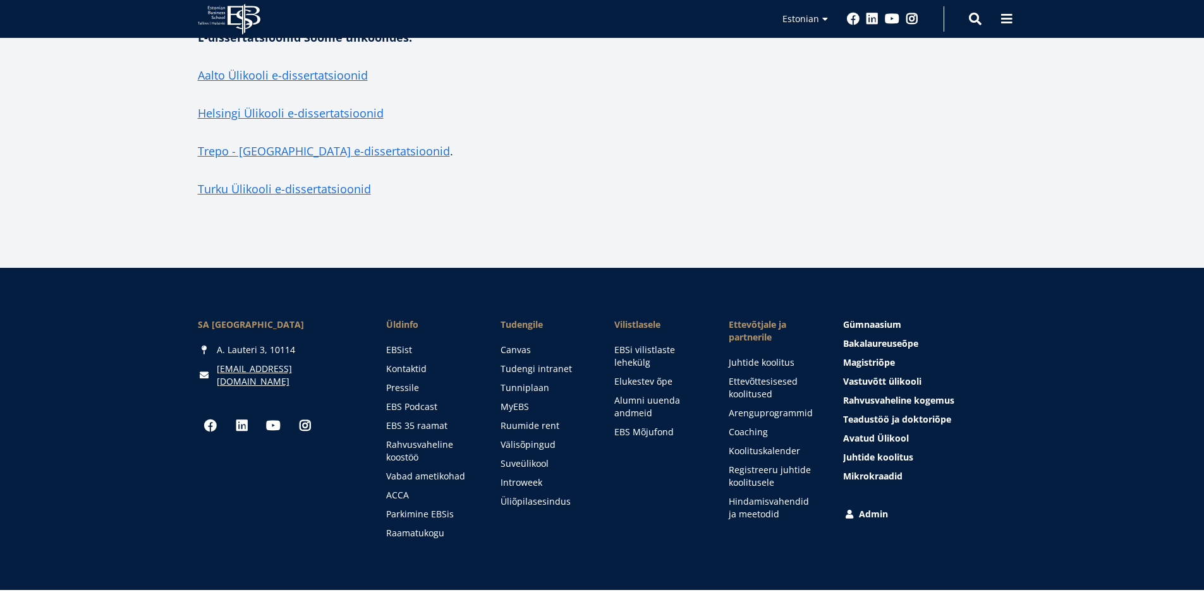
scroll to position [2942, 0]
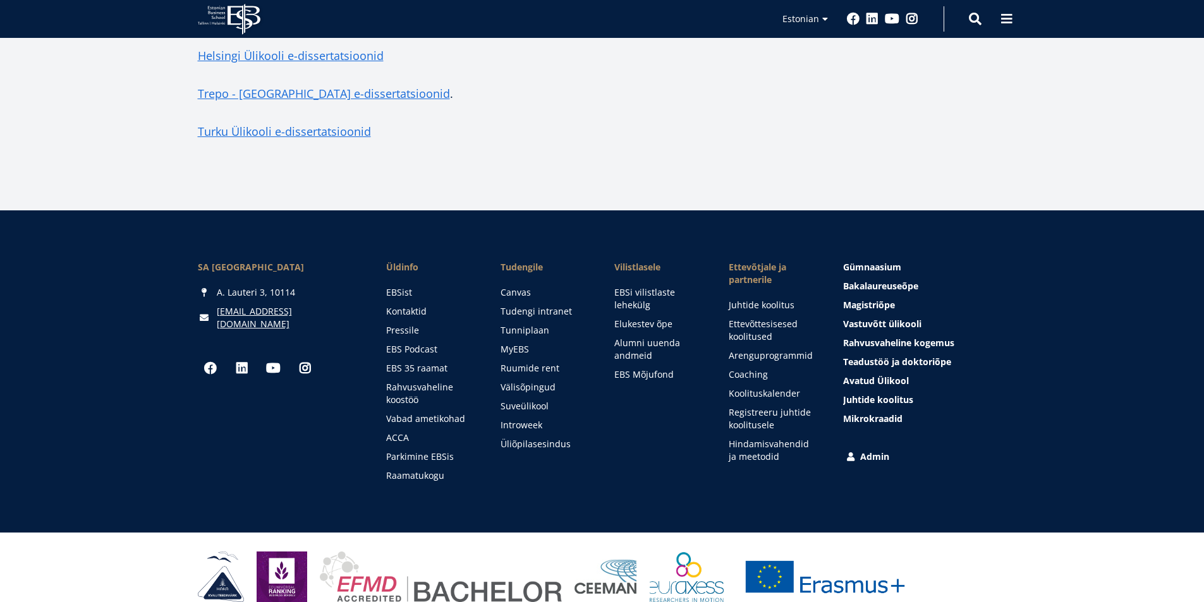
click at [867, 451] on link "Admin" at bounding box center [925, 457] width 163 height 13
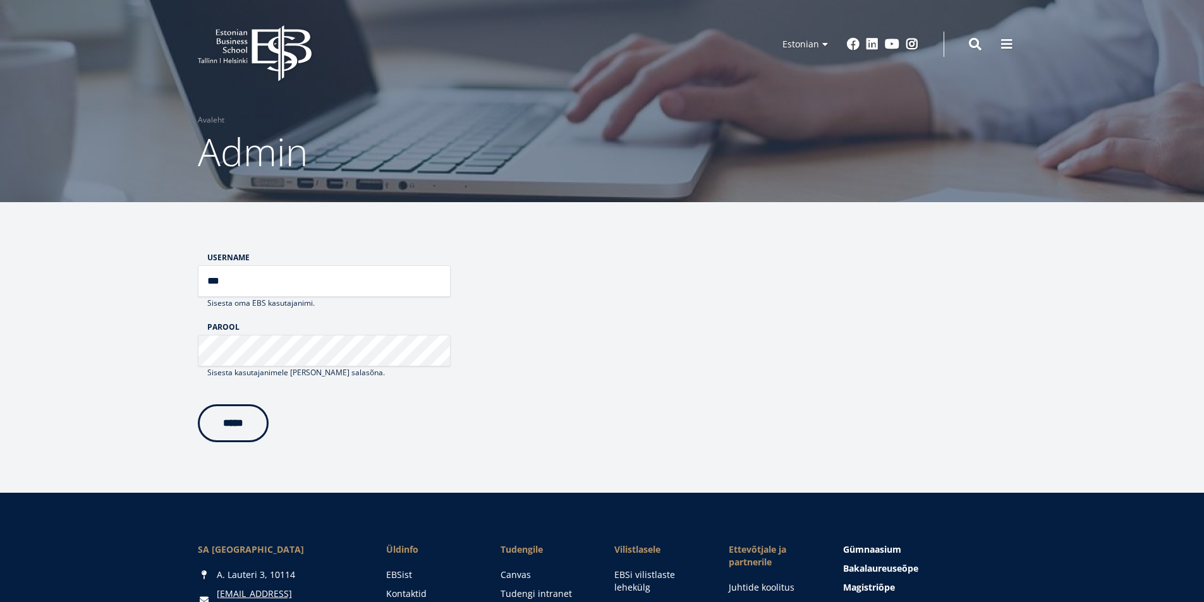
type input "***"
click at [237, 424] on input "*****" at bounding box center [233, 421] width 71 height 38
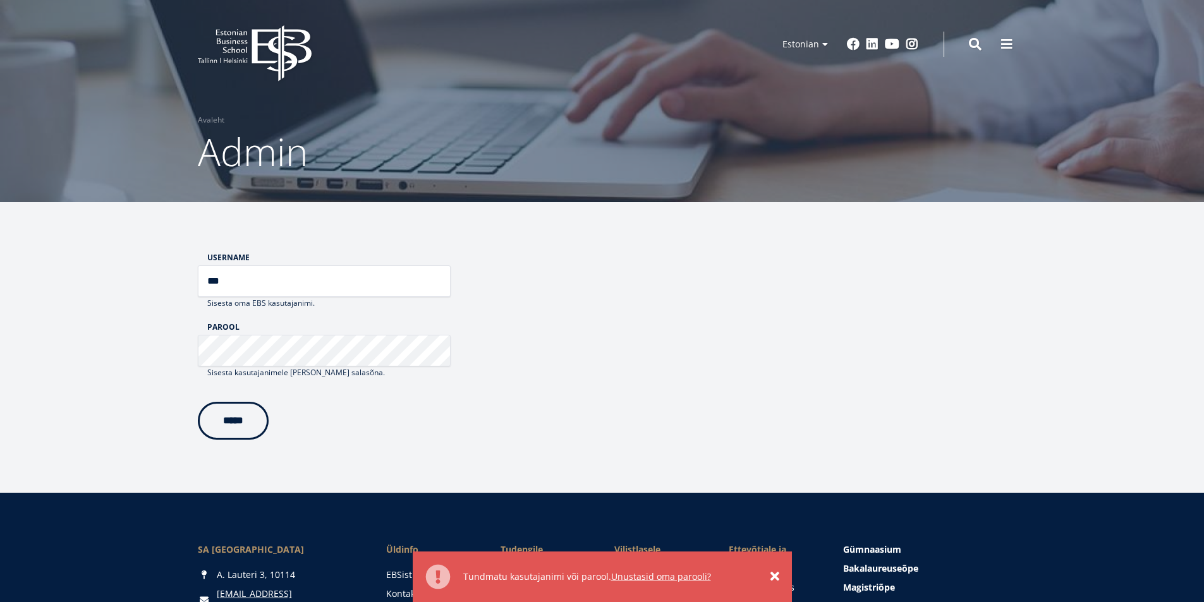
click at [236, 428] on input "*****" at bounding box center [233, 421] width 71 height 38
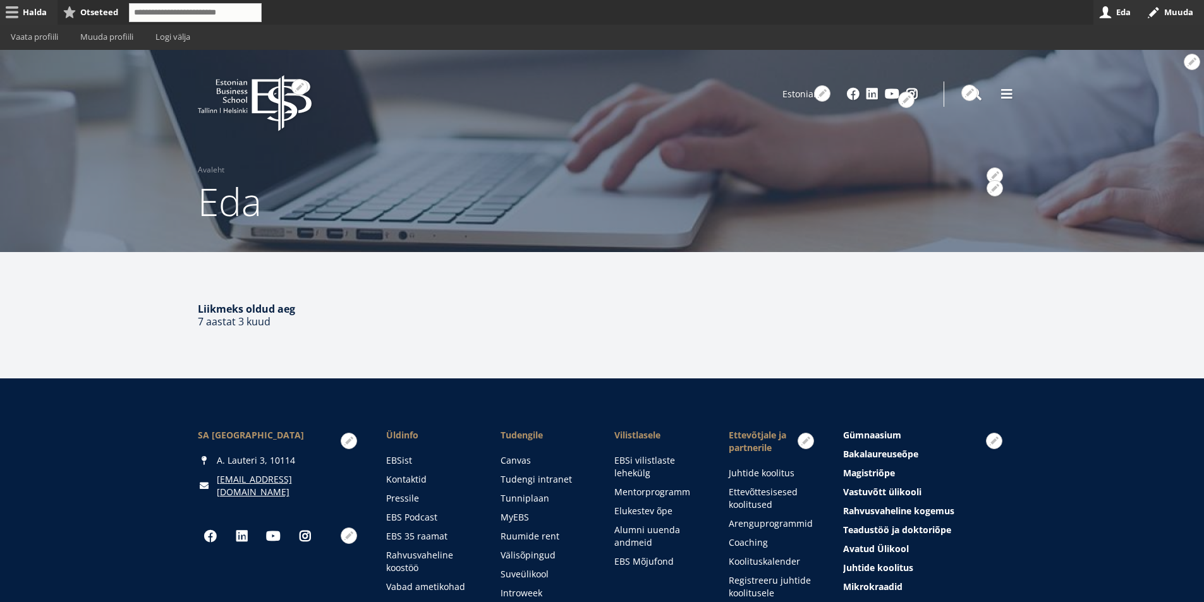
click at [37, 13] on link "Halda" at bounding box center [28, 12] width 57 height 25
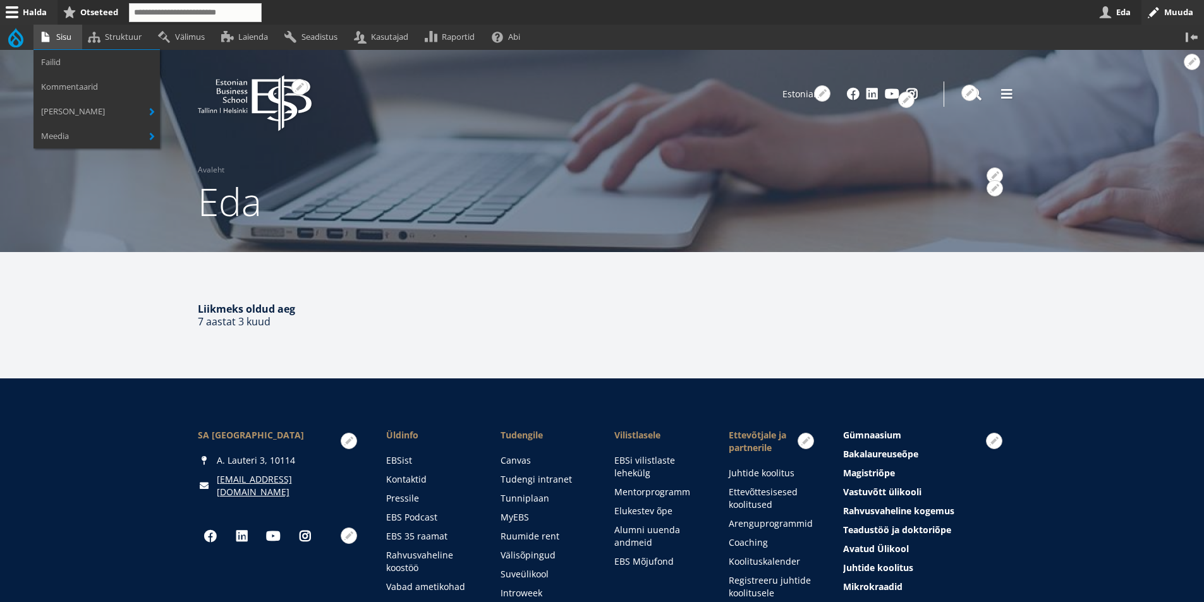
click at [67, 36] on link "Sisu" at bounding box center [57, 37] width 49 height 25
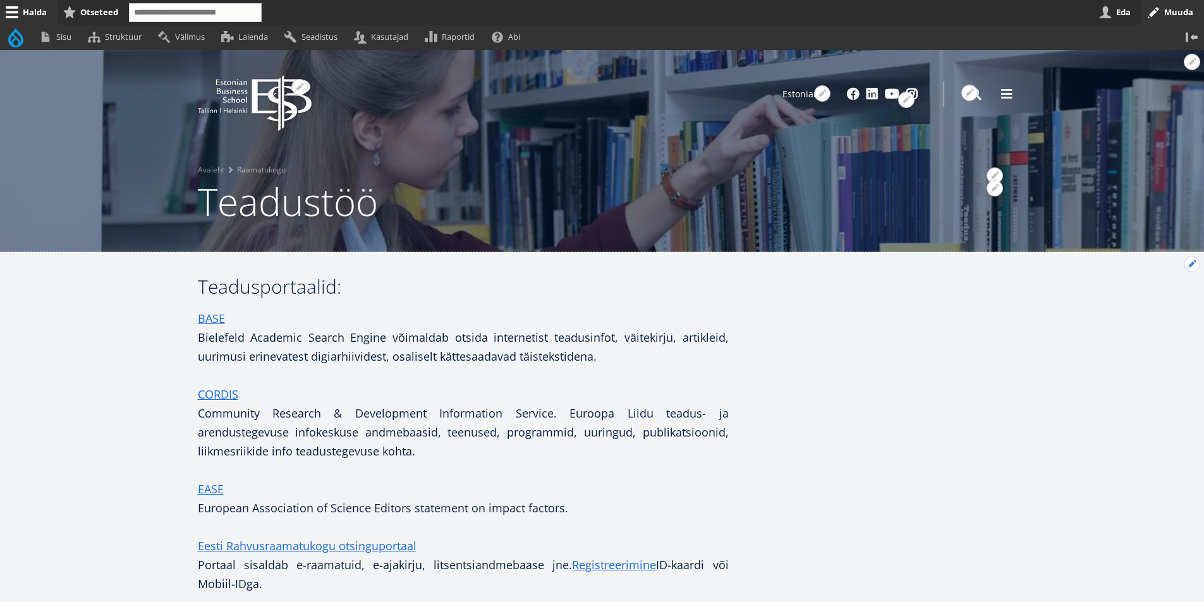
click at [1189, 265] on button "Avatud seaded" at bounding box center [1191, 264] width 16 height 16
click at [1164, 301] on link "Muuda" at bounding box center [1170, 298] width 57 height 13
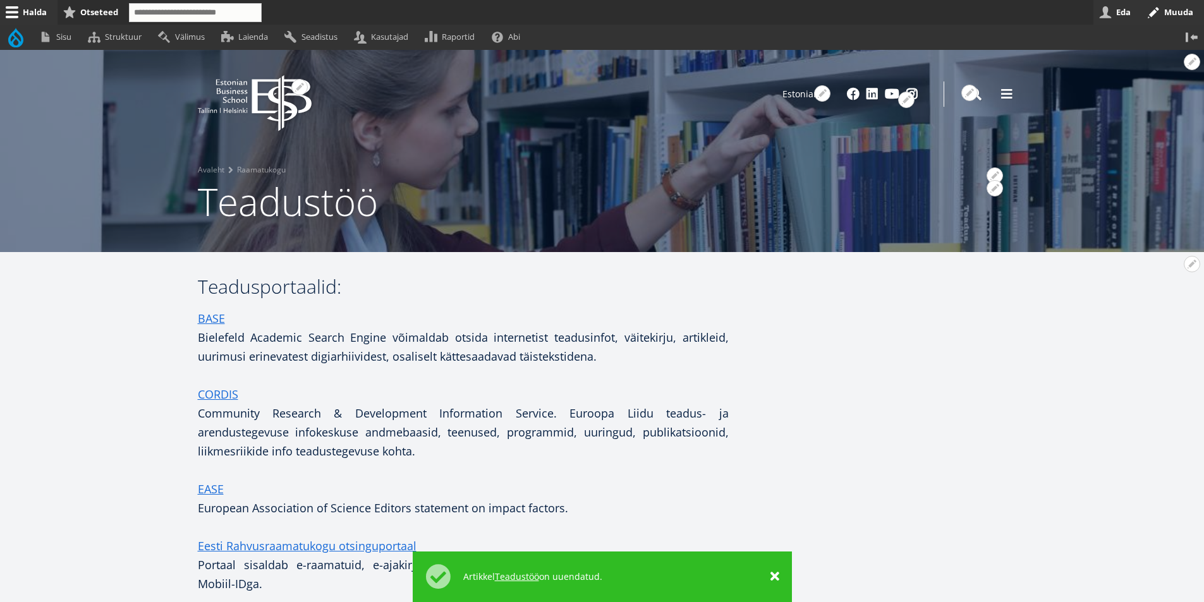
click at [1122, 14] on link "Eda" at bounding box center [1117, 12] width 48 height 25
click at [184, 35] on link "Logi välja" at bounding box center [172, 37] width 57 height 25
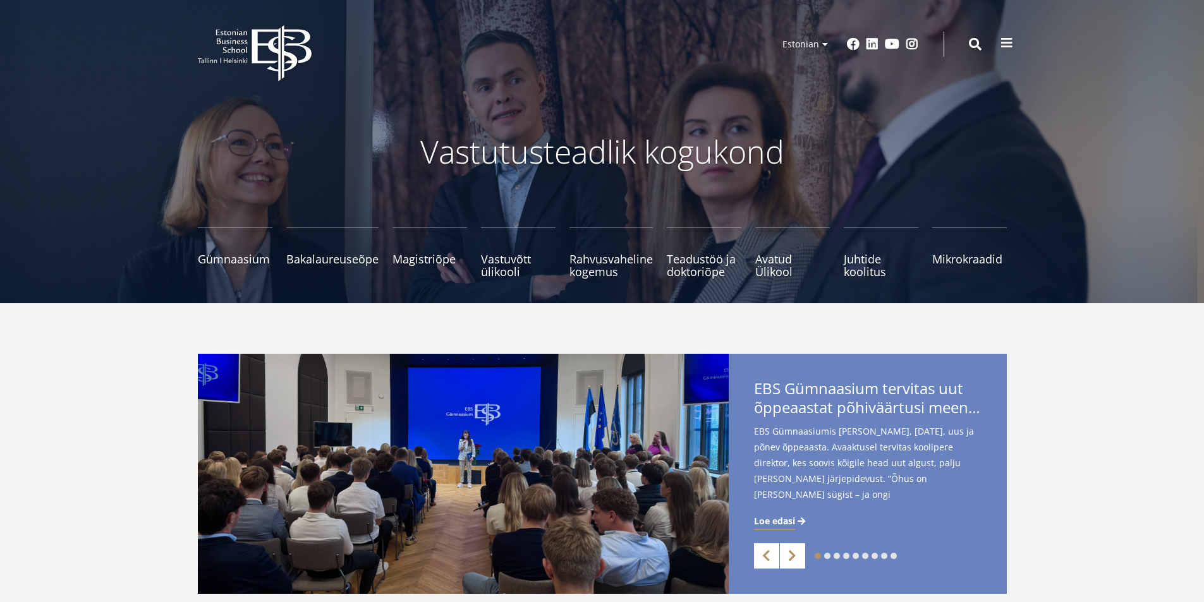
click at [1007, 38] on span at bounding box center [1006, 43] width 13 height 13
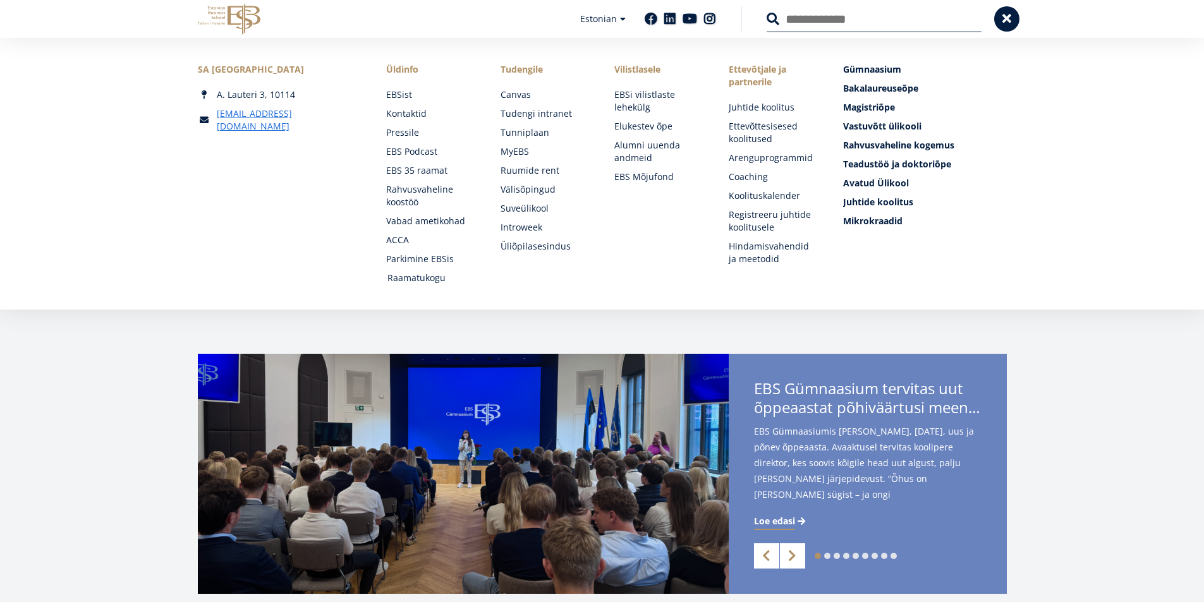
click at [440, 276] on link "Raamatukogu" at bounding box center [431, 278] width 89 height 13
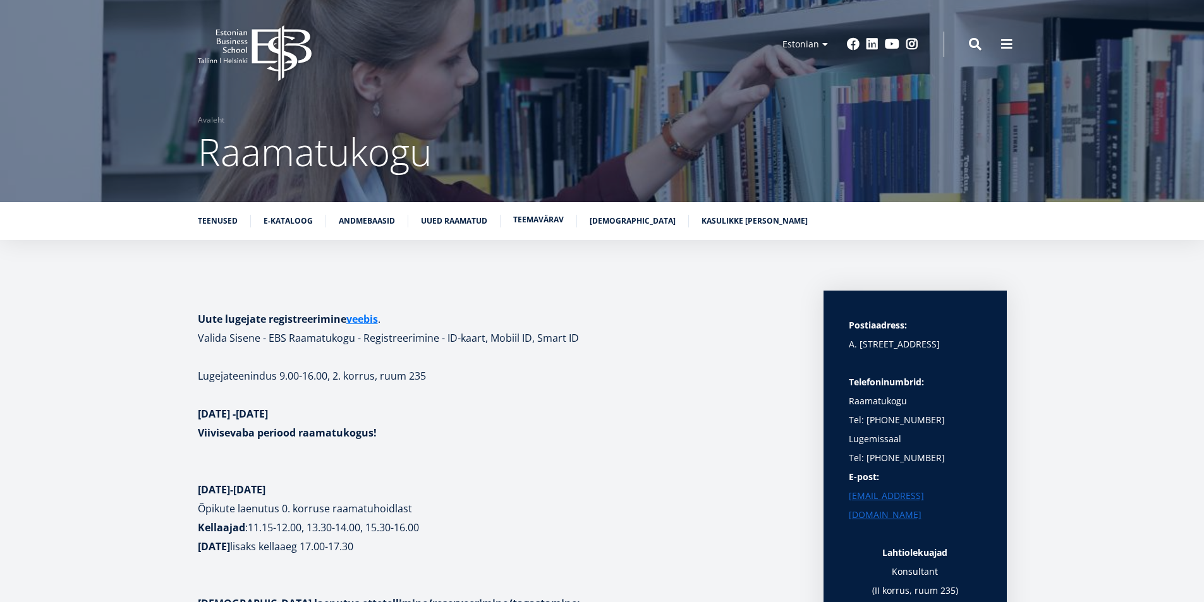
click at [547, 217] on link "Teemavärav" at bounding box center [538, 220] width 51 height 13
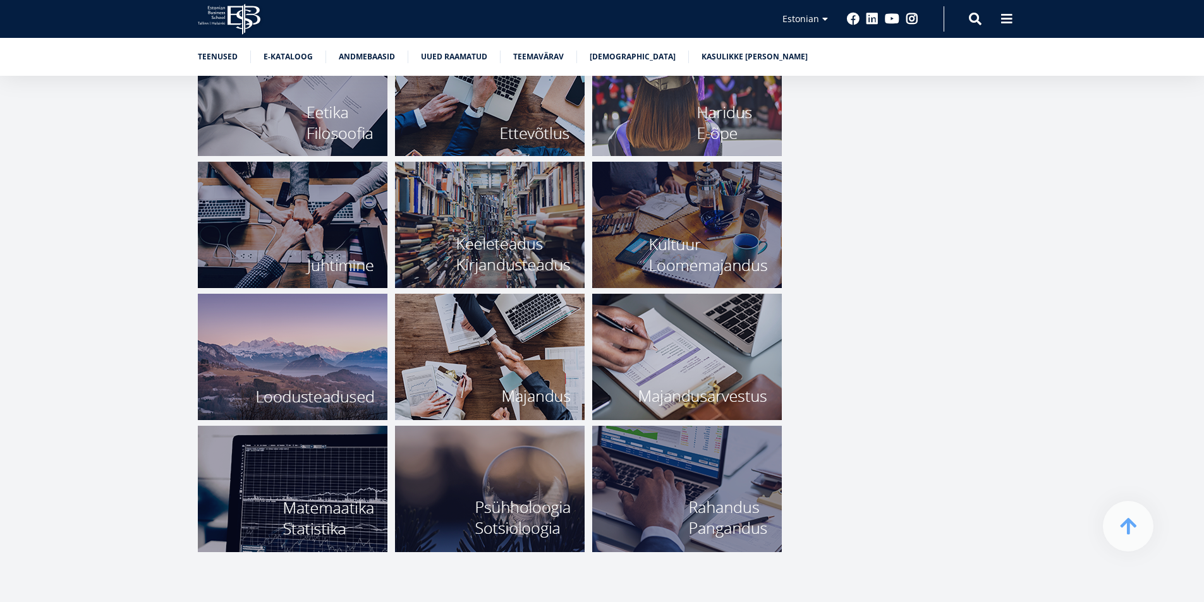
scroll to position [4644, 0]
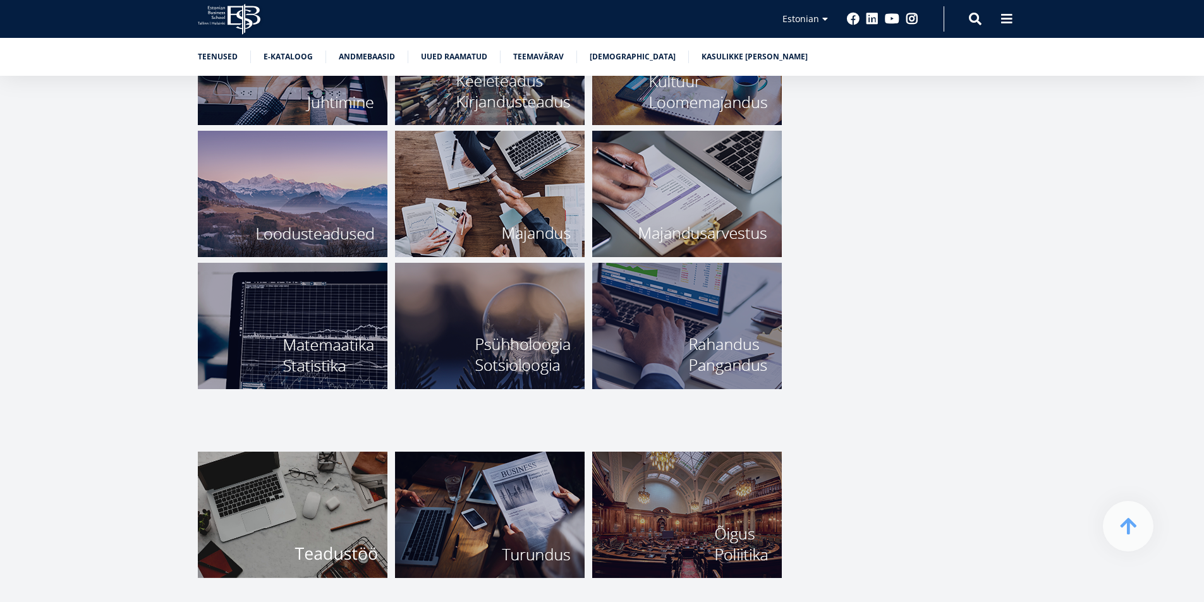
click at [332, 499] on img at bounding box center [293, 515] width 190 height 126
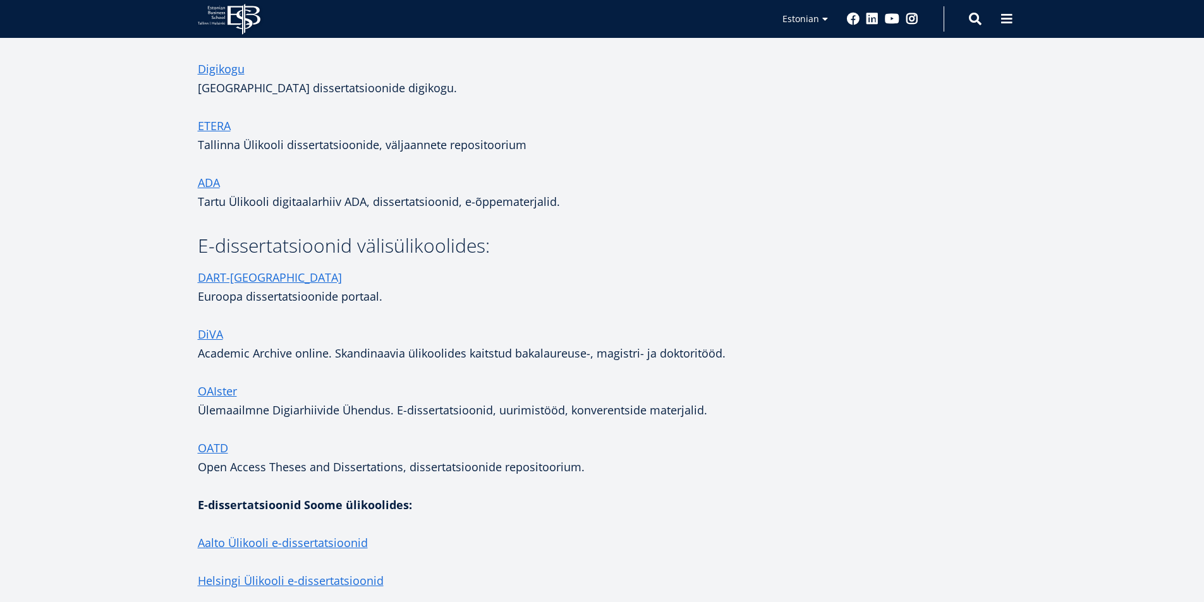
scroll to position [2211, 0]
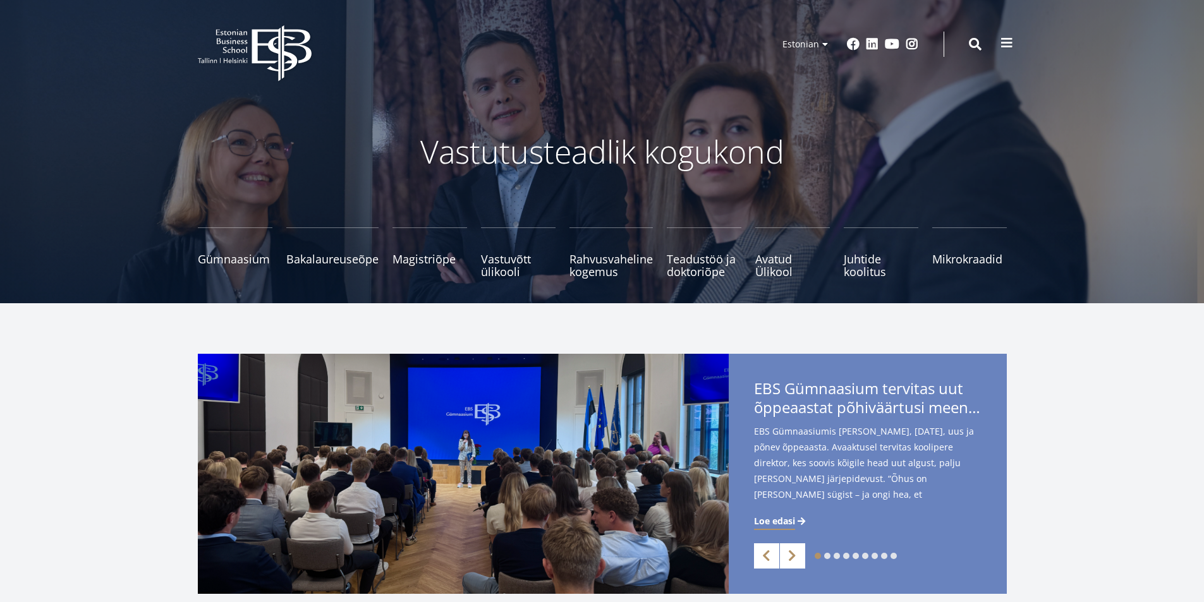
click at [1008, 44] on span at bounding box center [1006, 43] width 13 height 13
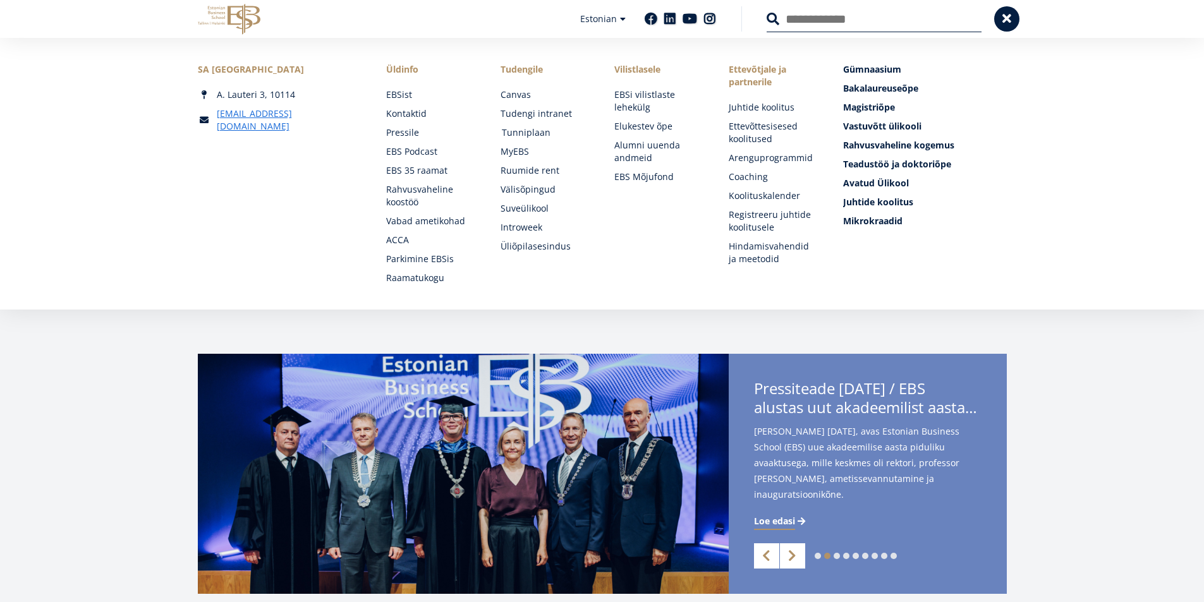
click at [527, 132] on link "Tunniplaan" at bounding box center [546, 132] width 89 height 13
